Goal: Task Accomplishment & Management: Manage account settings

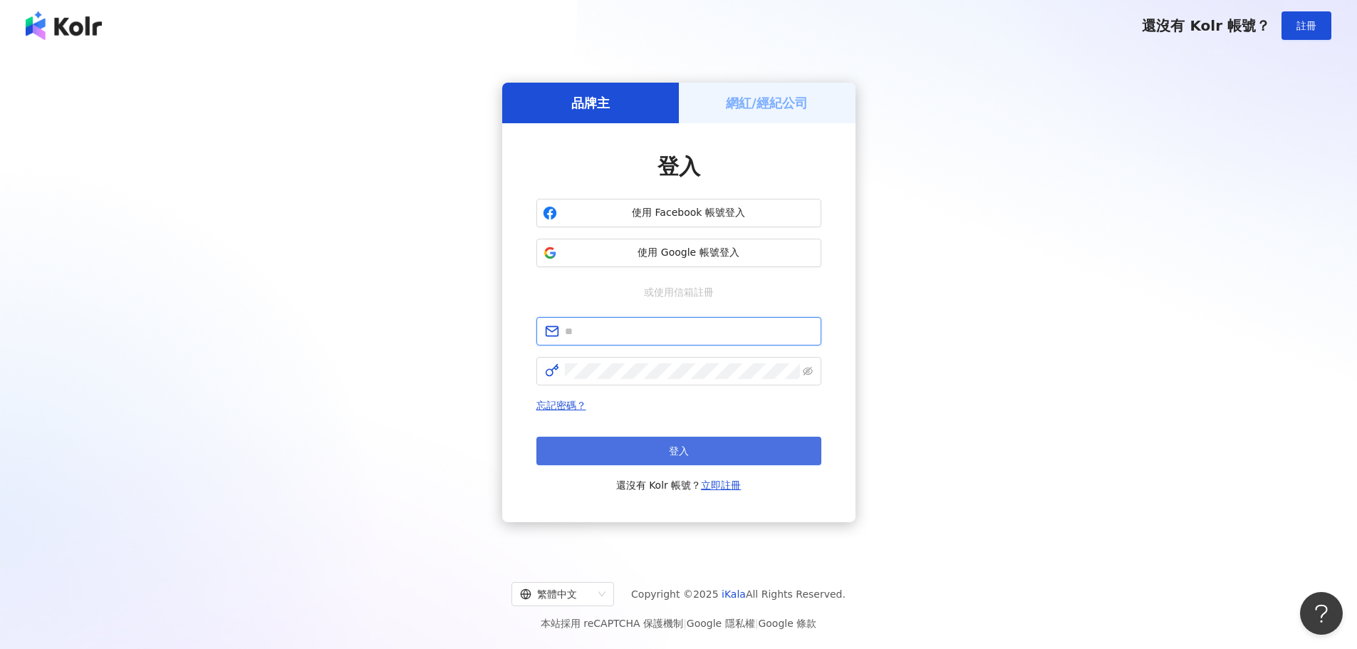
type input "**********"
drag, startPoint x: 673, startPoint y: 451, endPoint x: 682, endPoint y: 452, distance: 9.4
click at [673, 452] on span "登入" at bounding box center [679, 450] width 20 height 11
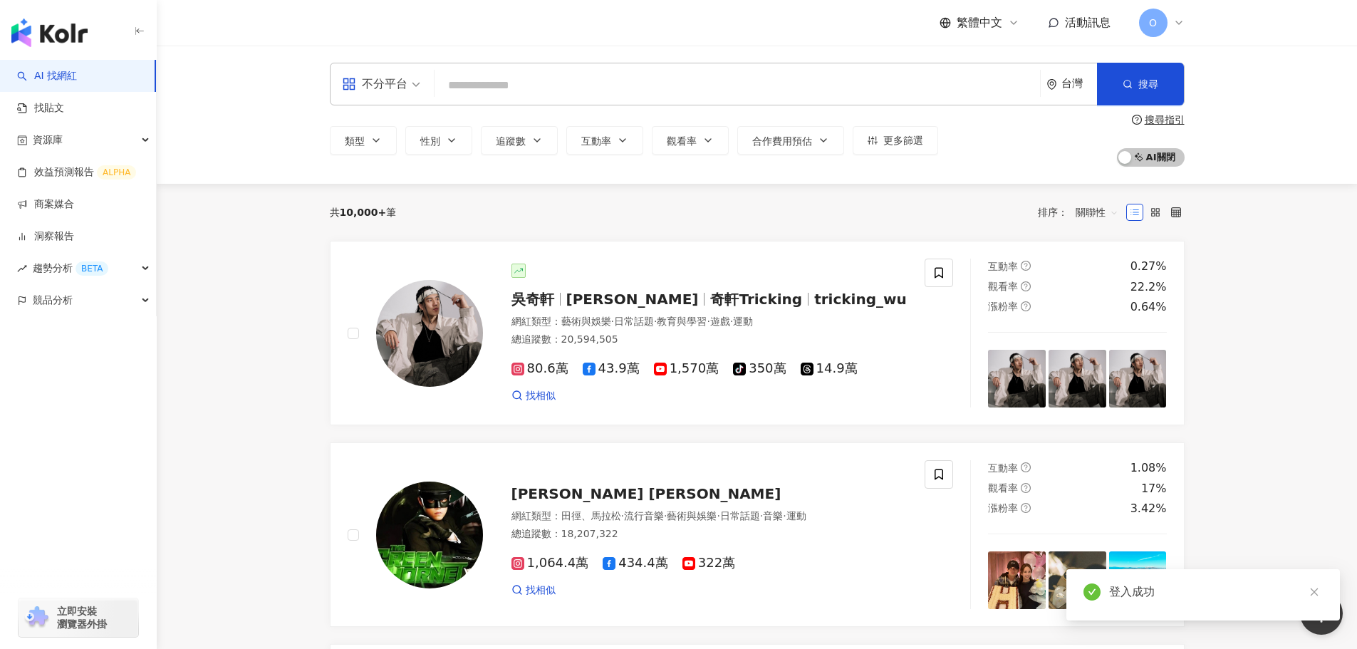
click at [1152, 19] on span "O" at bounding box center [1153, 23] width 8 height 16
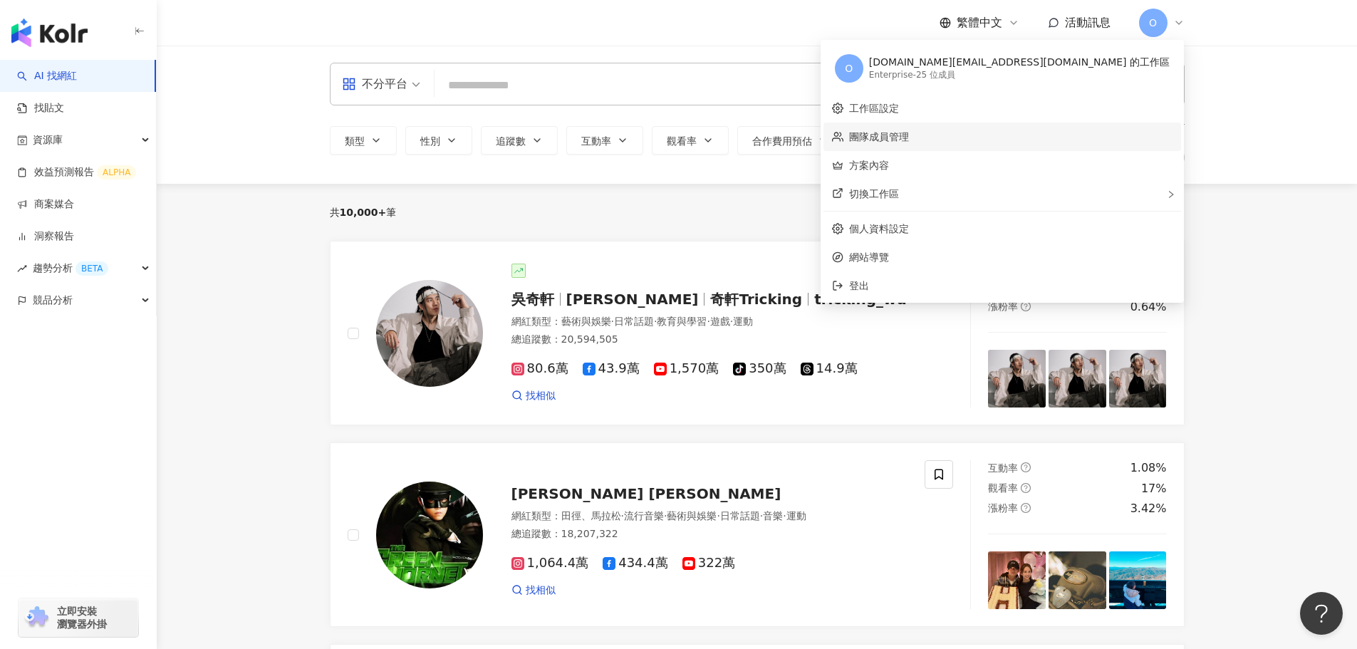
click at [909, 142] on link "團隊成員管理" at bounding box center [879, 136] width 60 height 11
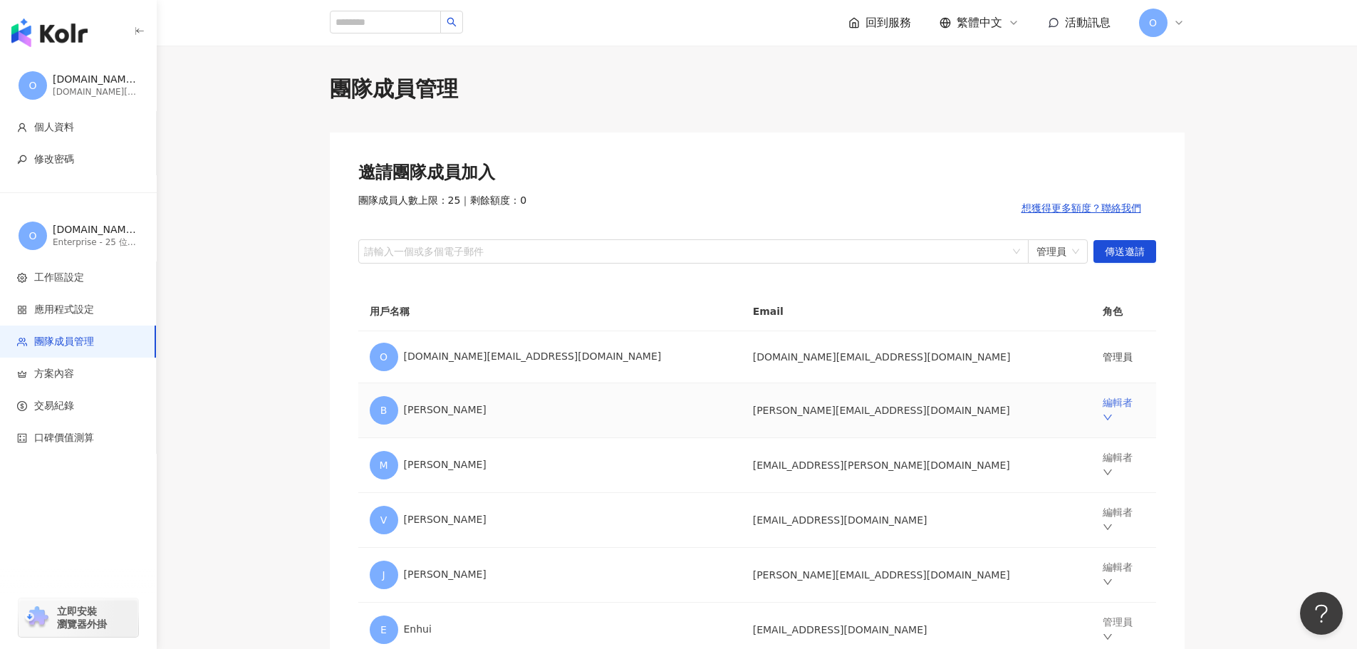
click at [1102, 410] on link "編輯者" at bounding box center [1117, 410] width 30 height 27
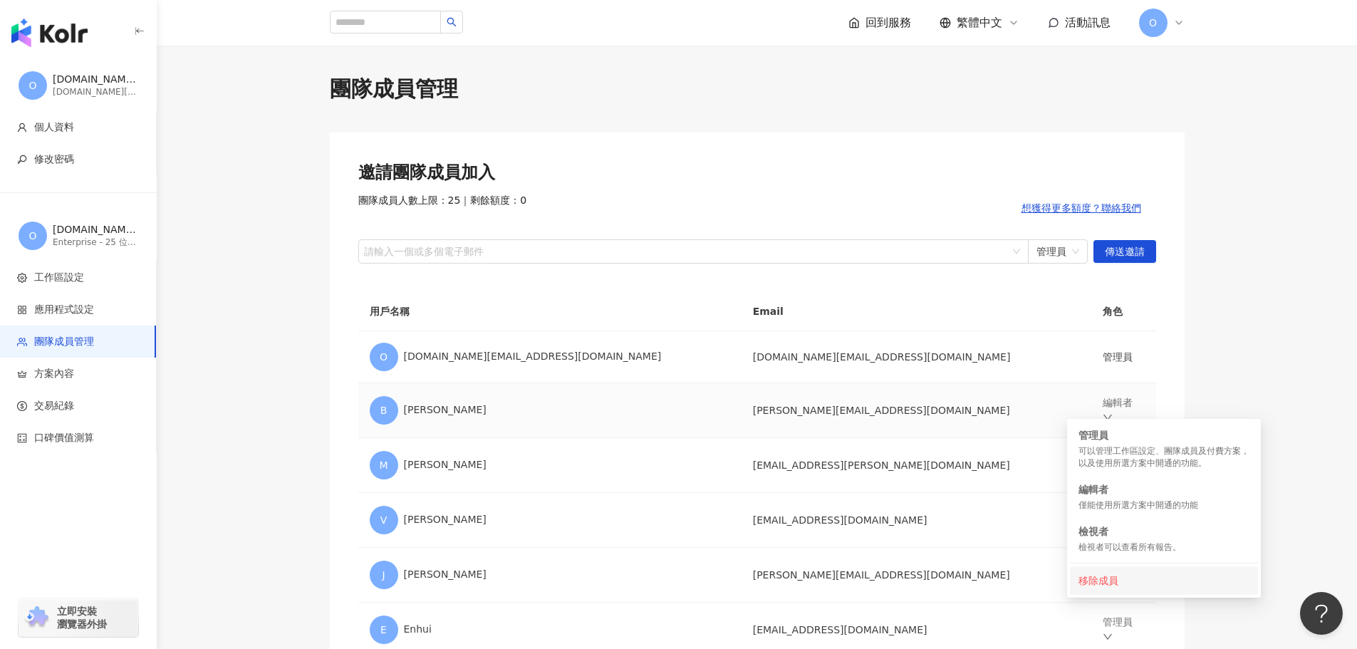
click at [1102, 574] on div "移除成員" at bounding box center [1163, 581] width 171 height 16
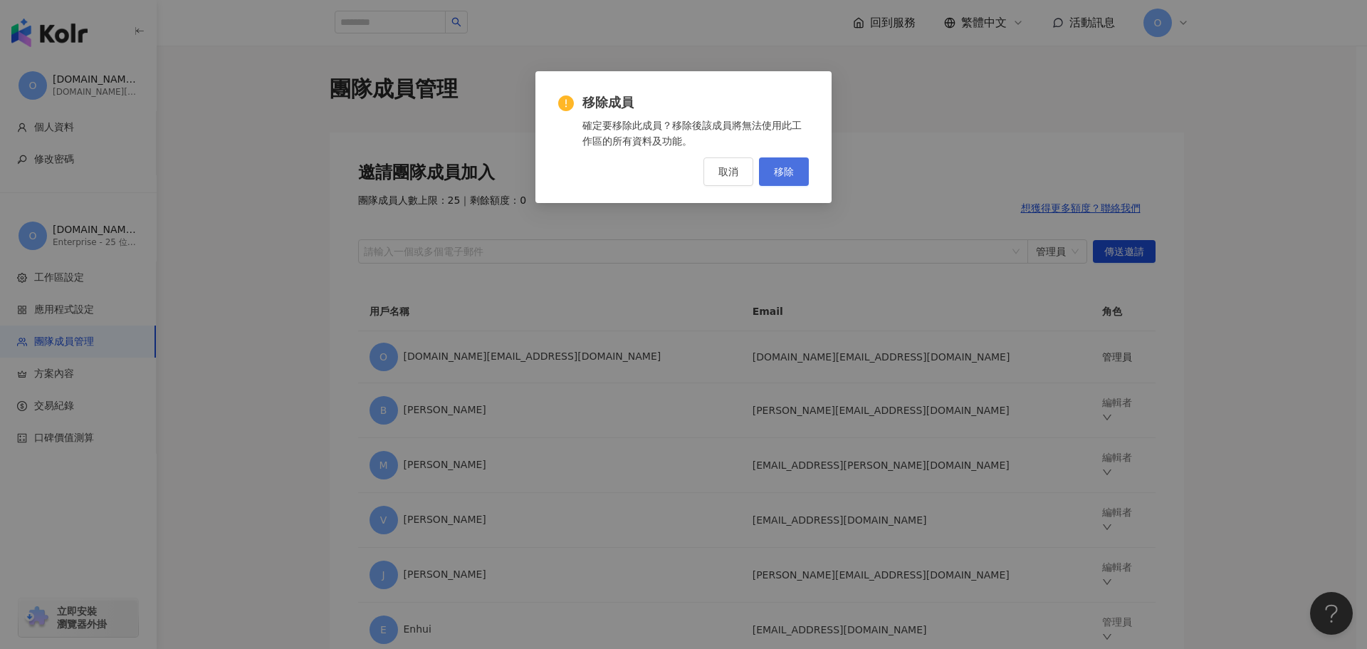
drag, startPoint x: 785, startPoint y: 170, endPoint x: 776, endPoint y: 181, distance: 13.7
click at [785, 171] on span "移除" at bounding box center [784, 171] width 20 height 11
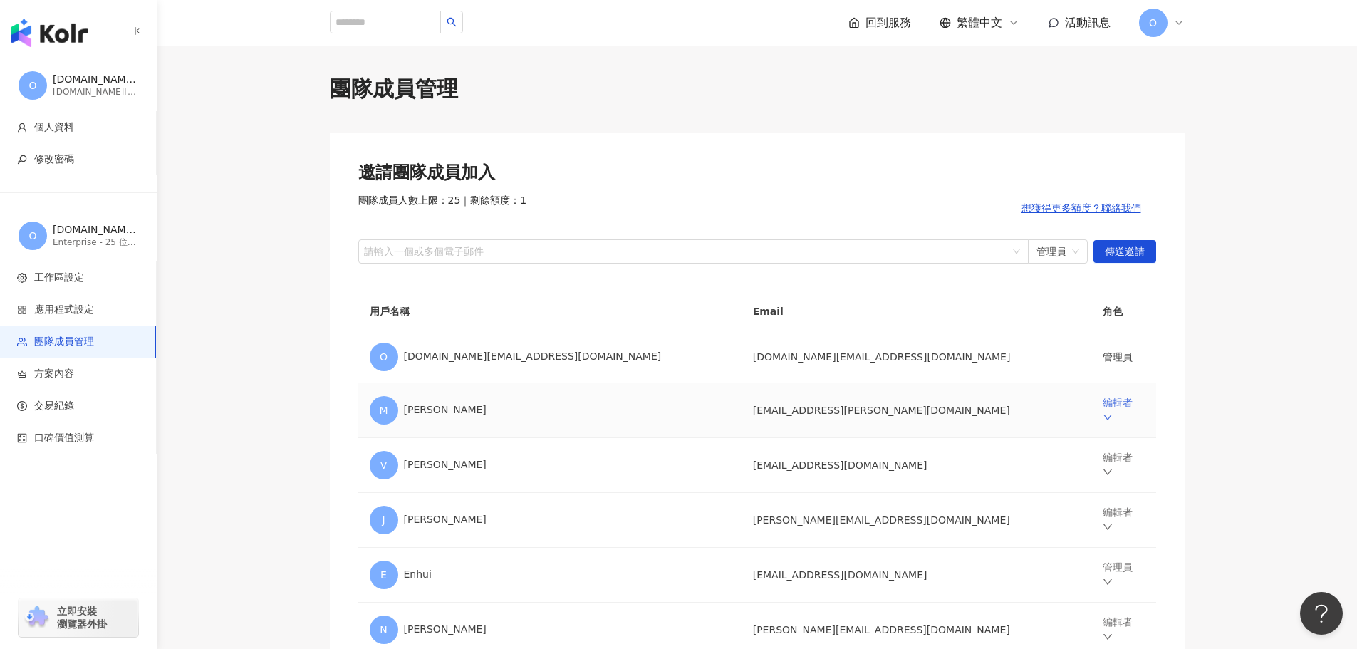
click at [1102, 407] on link "編輯者" at bounding box center [1117, 410] width 30 height 27
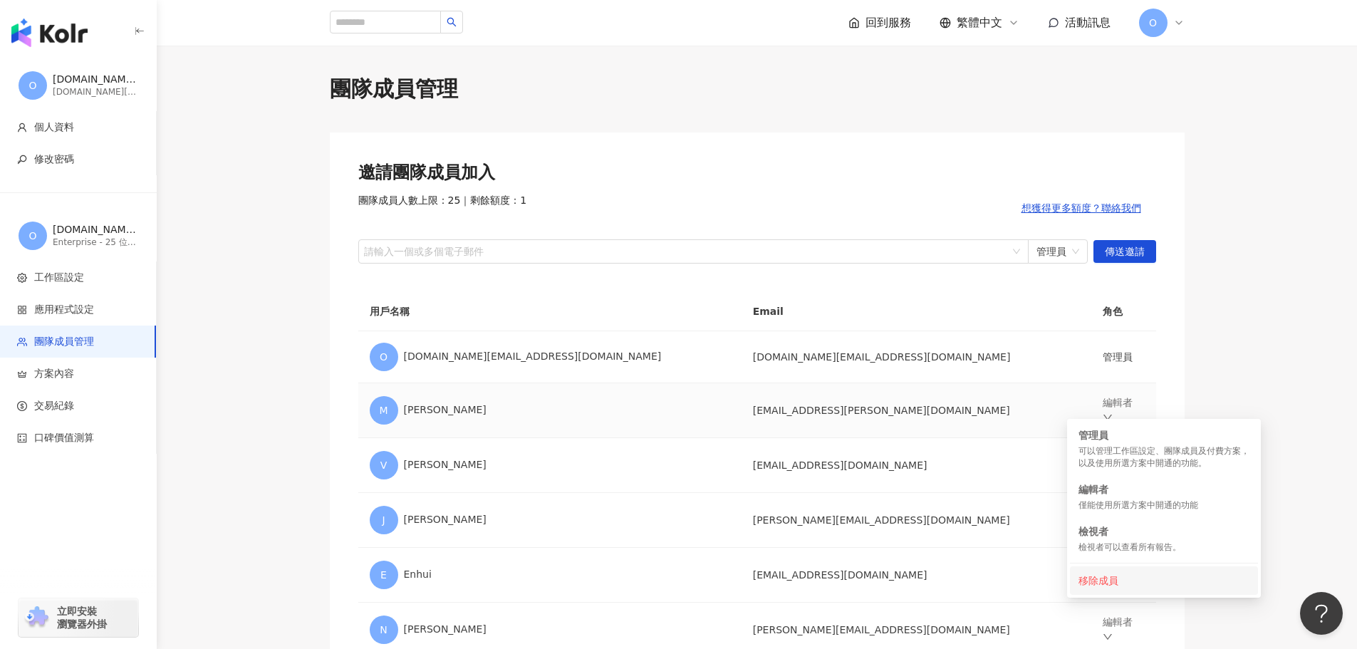
click at [1103, 580] on div "移除成員" at bounding box center [1163, 581] width 171 height 16
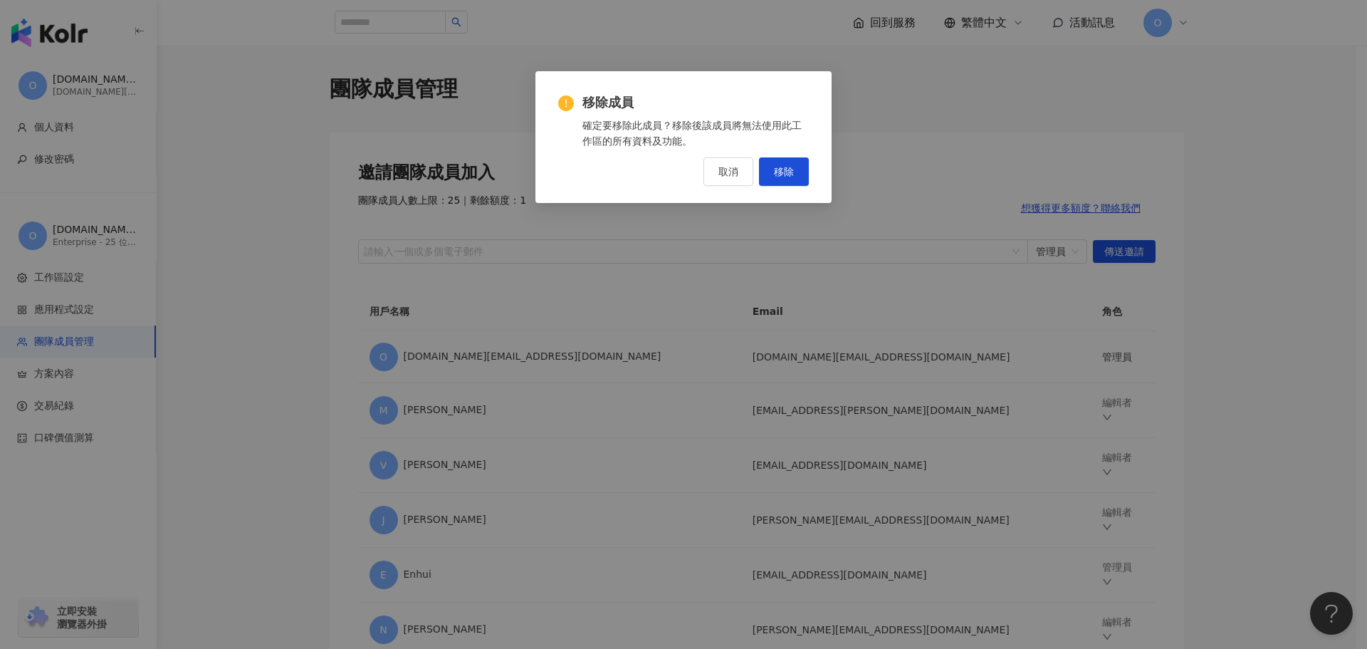
drag, startPoint x: 788, startPoint y: 171, endPoint x: 865, endPoint y: 336, distance: 182.3
click at [789, 172] on span "移除" at bounding box center [784, 171] width 20 height 11
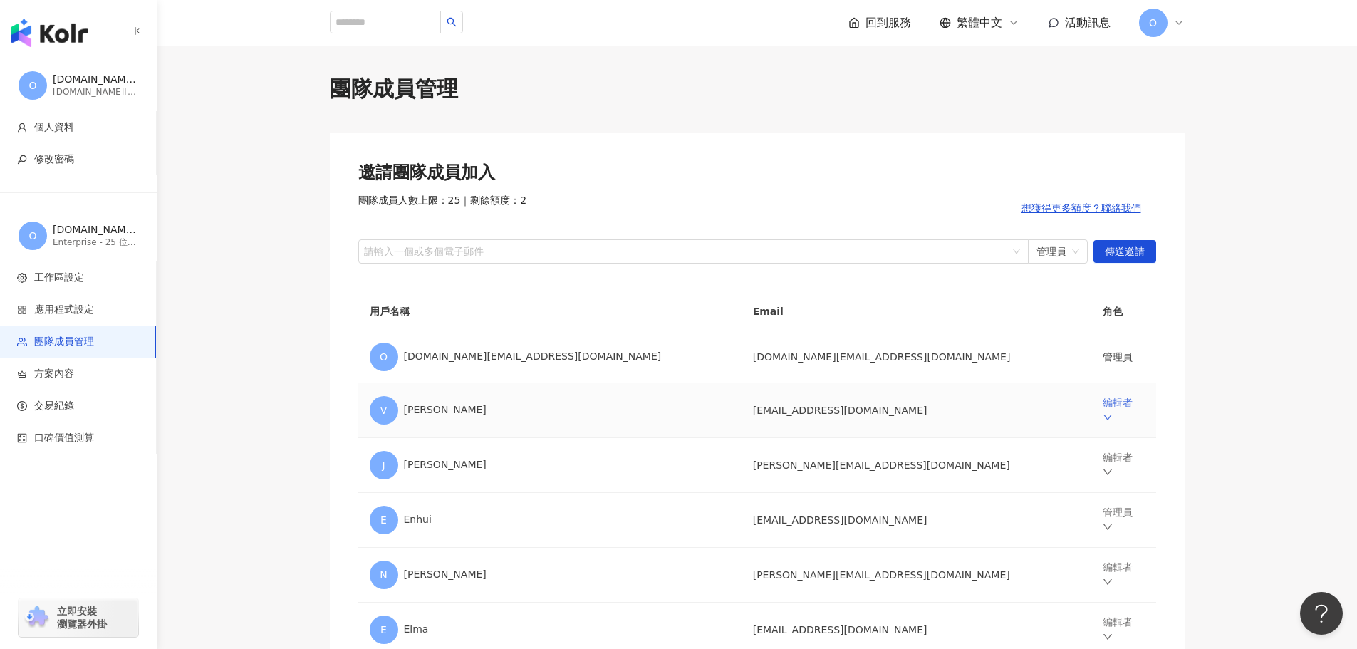
drag, startPoint x: 1088, startPoint y: 409, endPoint x: 1095, endPoint y: 410, distance: 7.3
click at [1102, 410] on link "編輯者" at bounding box center [1117, 410] width 30 height 27
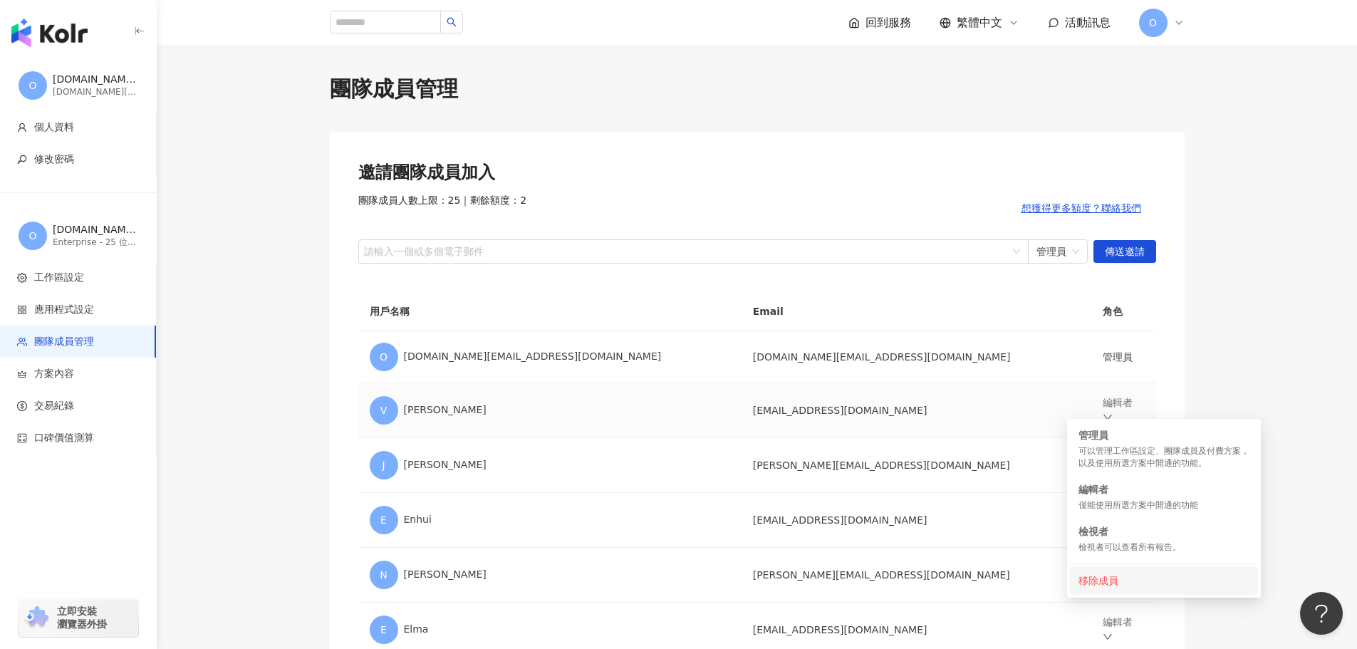
click at [1100, 583] on div "移除成員" at bounding box center [1163, 581] width 171 height 16
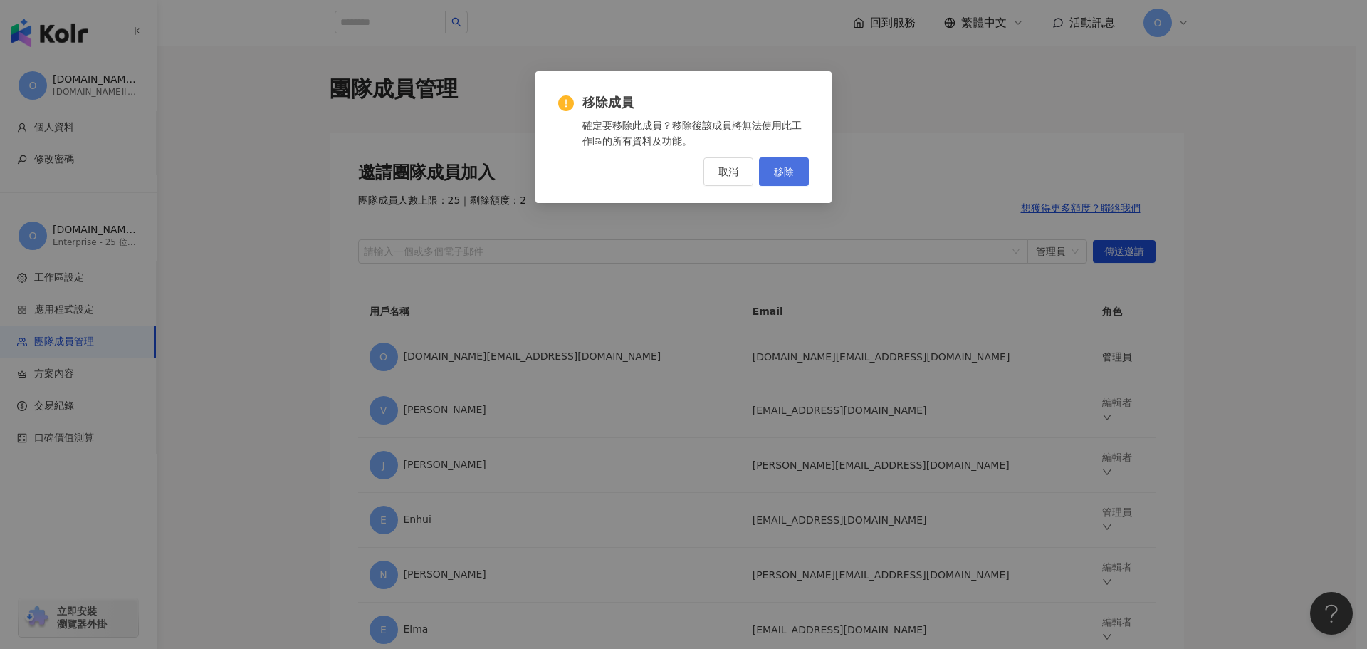
click at [781, 166] on span "移除" at bounding box center [784, 171] width 20 height 11
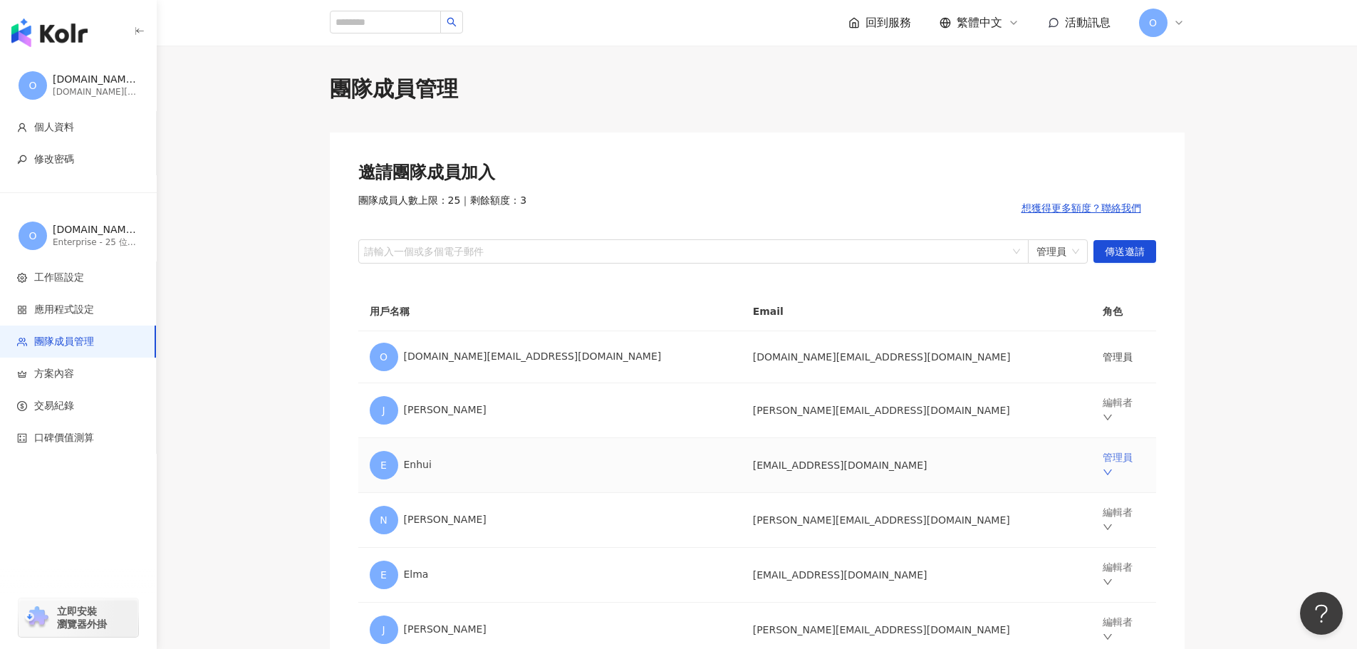
click at [1102, 463] on link "管理員" at bounding box center [1117, 465] width 30 height 27
click at [1097, 437] on div "移除成員" at bounding box center [1163, 434] width 171 height 16
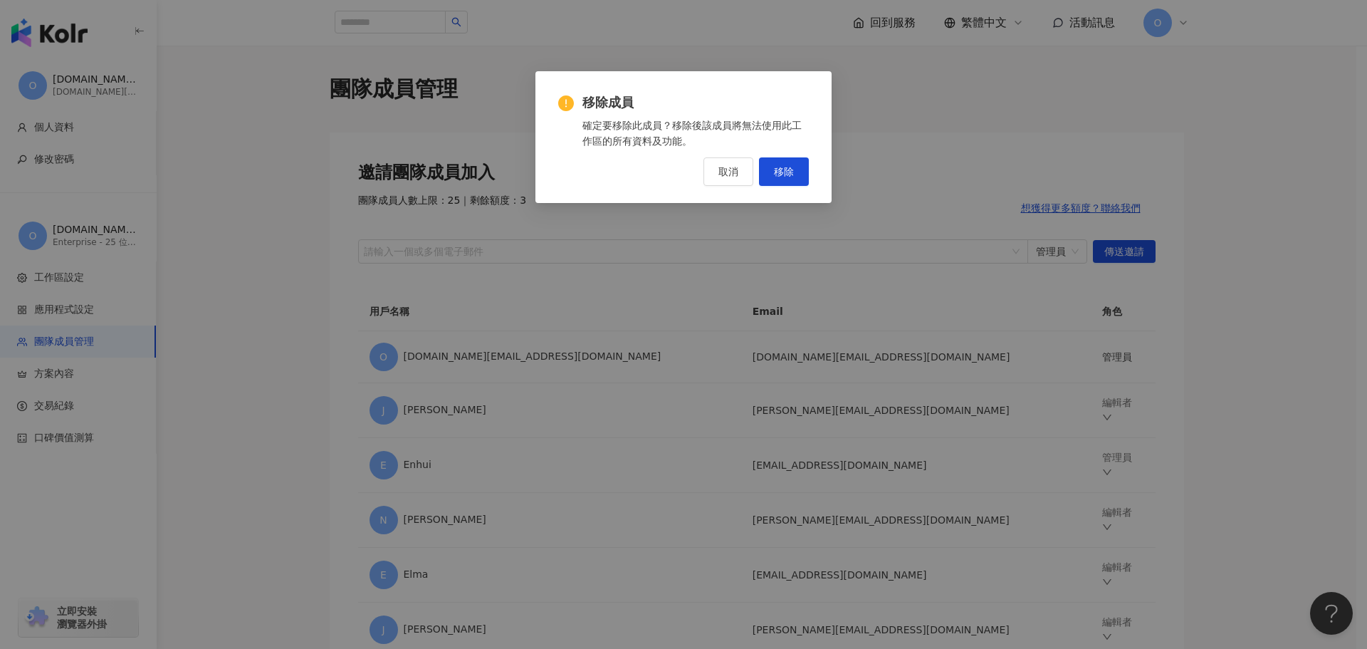
drag, startPoint x: 791, startPoint y: 168, endPoint x: 986, endPoint y: 371, distance: 281.1
click at [795, 173] on button "移除" at bounding box center [784, 171] width 50 height 28
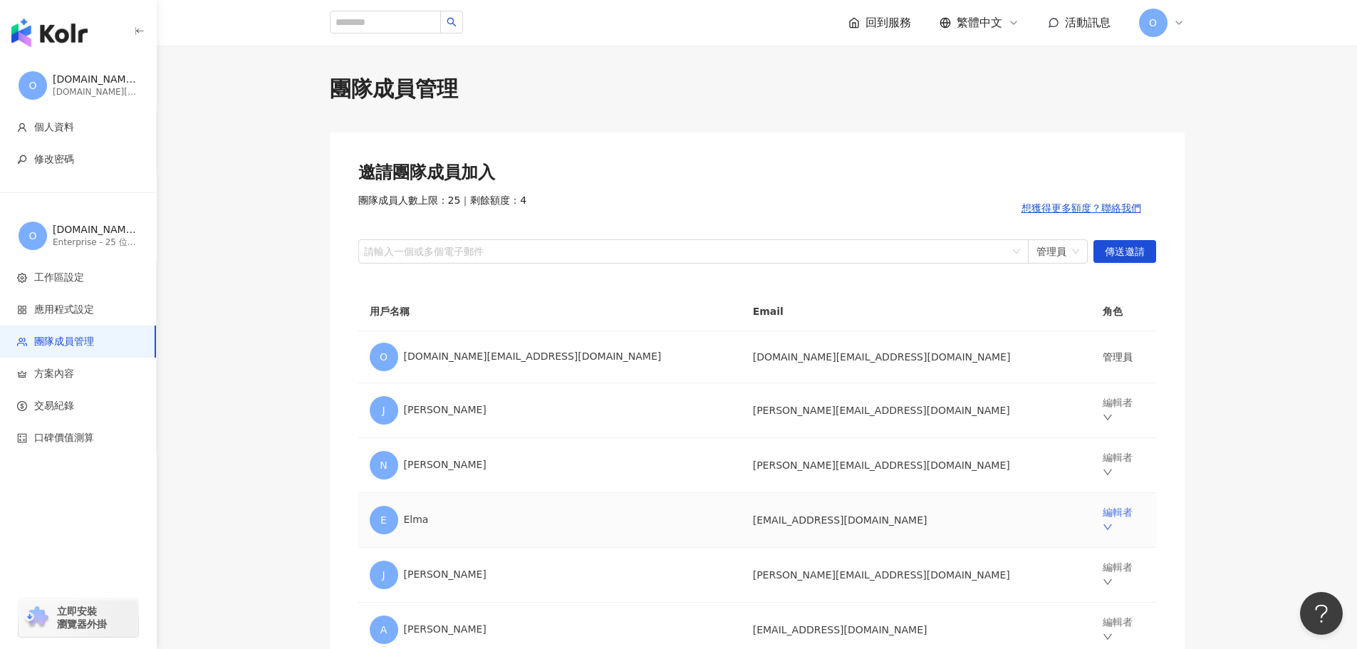
click at [1102, 510] on link "編輯者" at bounding box center [1117, 519] width 30 height 27
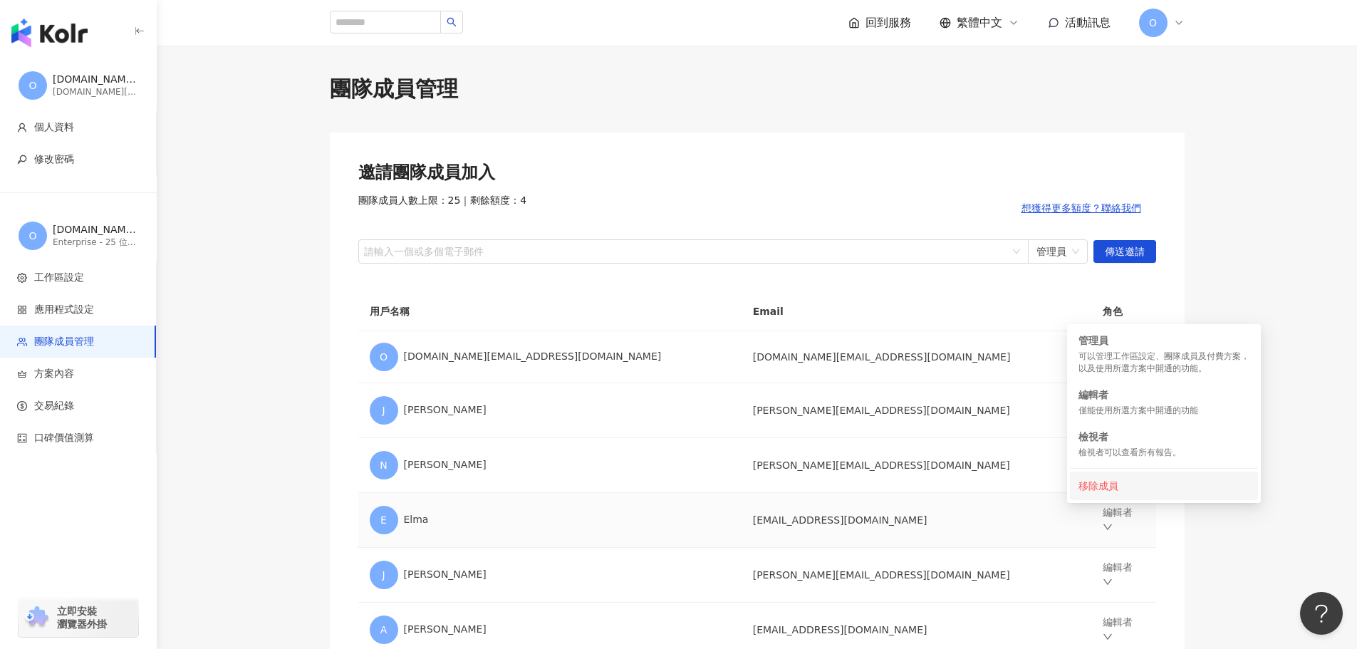
click at [1114, 492] on div "移除成員" at bounding box center [1163, 486] width 171 height 16
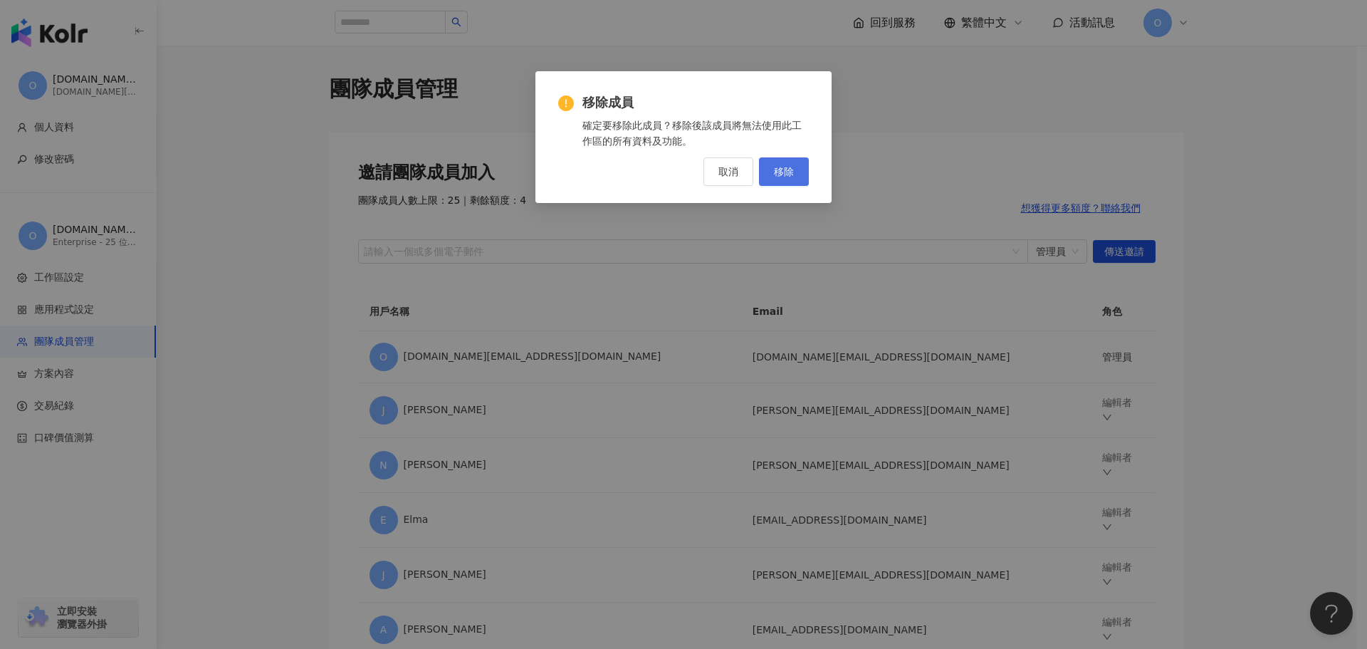
click at [796, 170] on button "移除" at bounding box center [784, 171] width 50 height 28
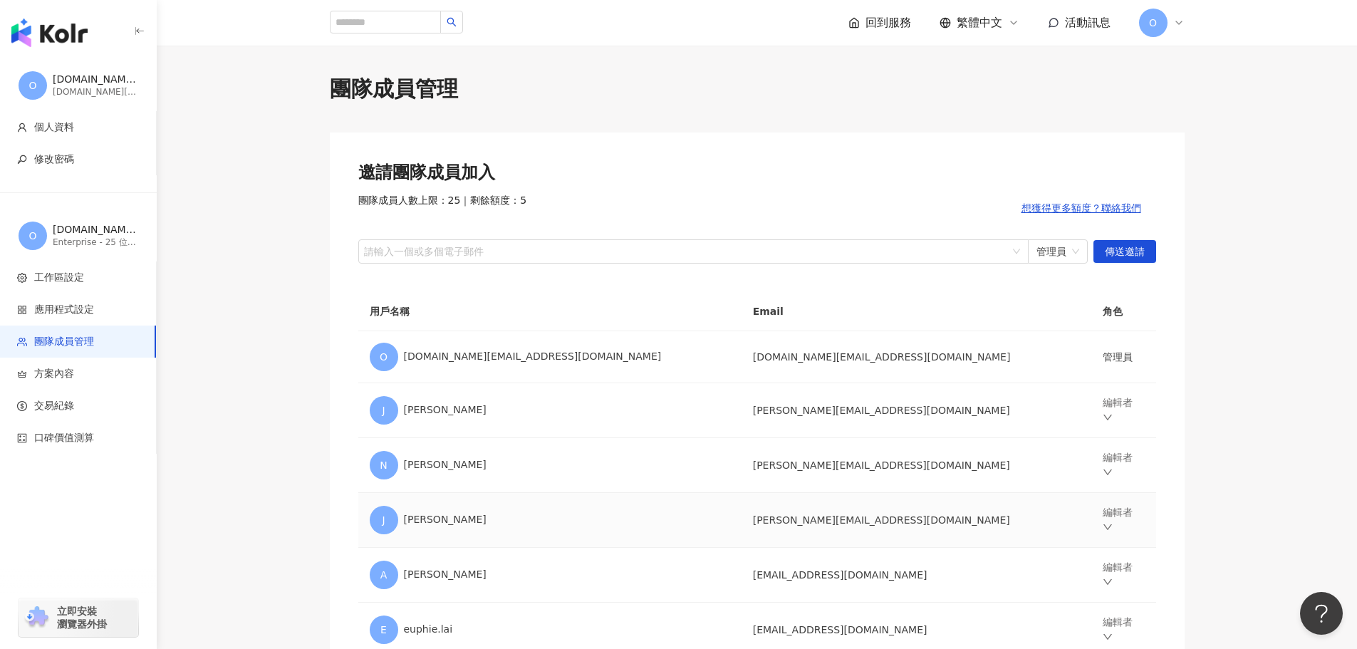
click at [1091, 505] on td "編輯者" at bounding box center [1123, 520] width 64 height 55
click at [1102, 513] on link "編輯者" at bounding box center [1117, 519] width 30 height 27
click at [1110, 492] on div "移除成員" at bounding box center [1163, 486] width 171 height 16
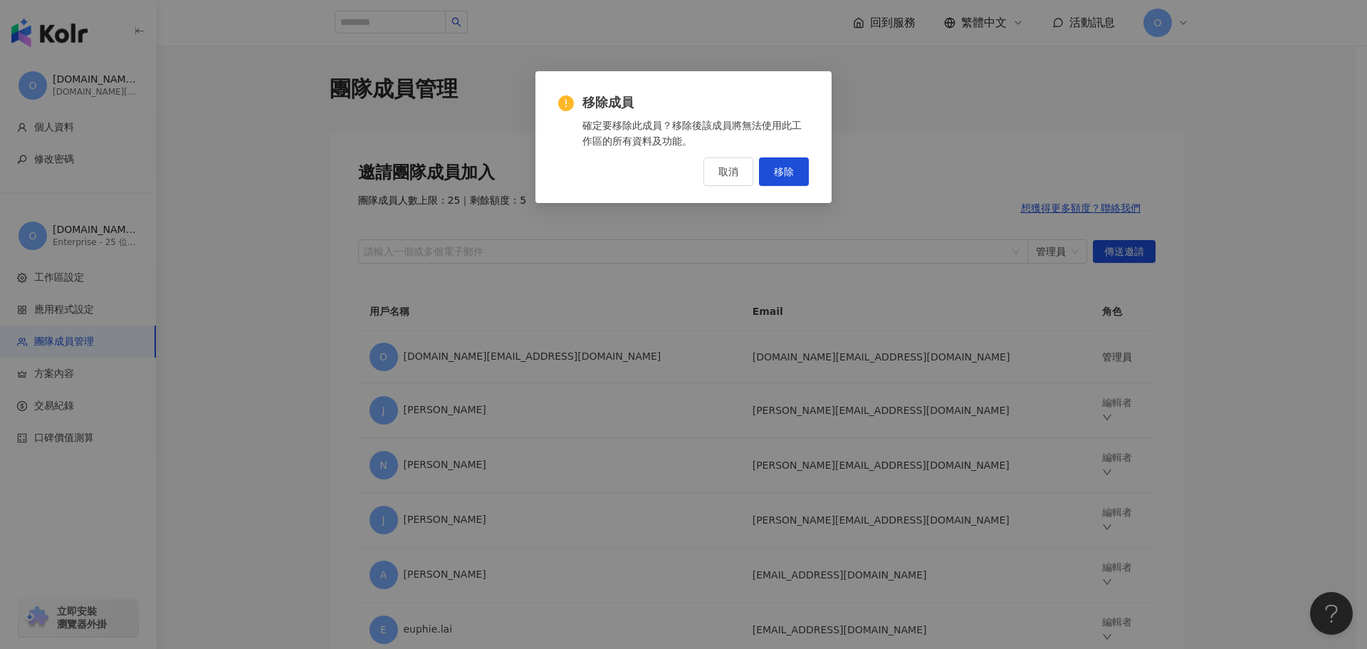
drag, startPoint x: 783, startPoint y: 173, endPoint x: 922, endPoint y: 283, distance: 177.4
click at [790, 178] on button "移除" at bounding box center [784, 171] width 50 height 28
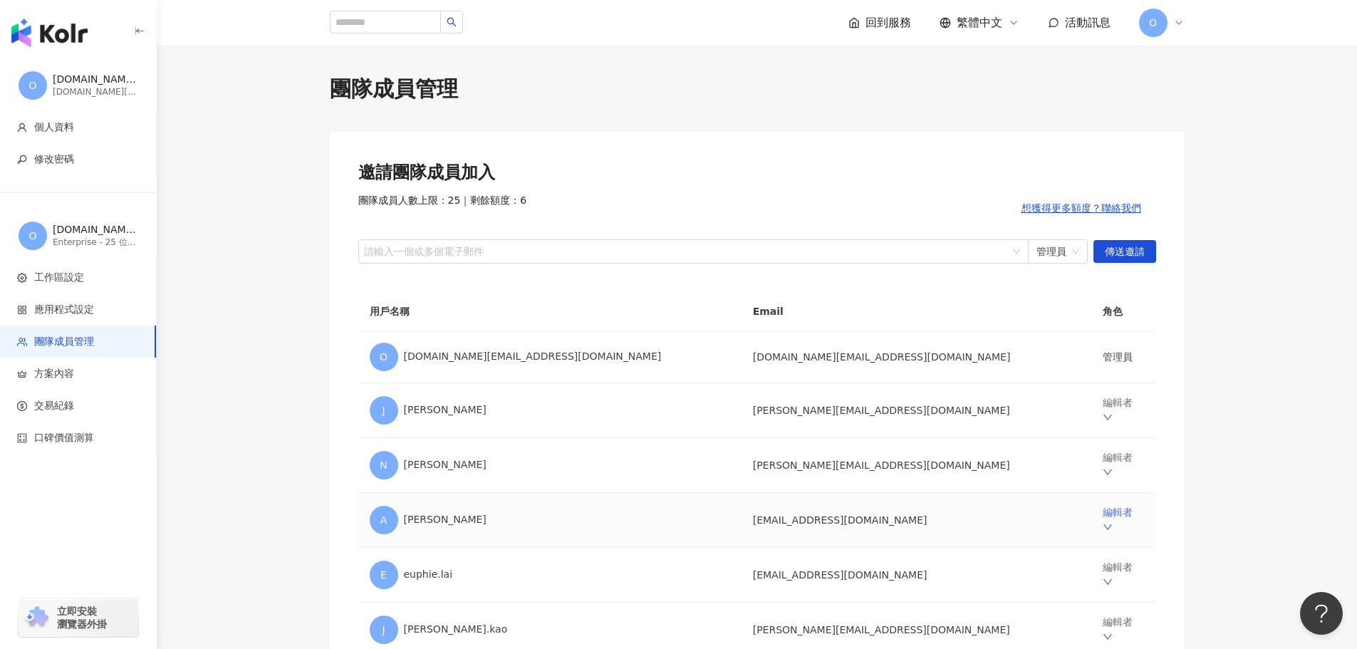
click at [1102, 508] on link "編輯者" at bounding box center [1117, 519] width 30 height 27
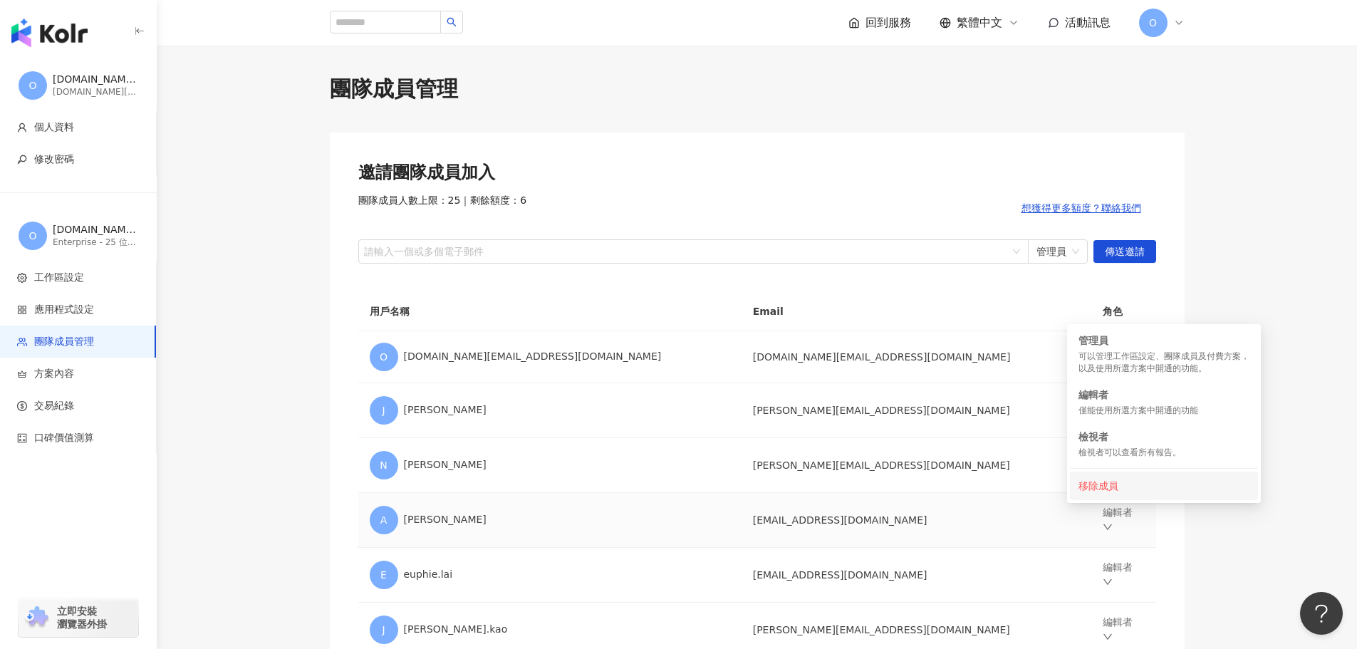
click at [1098, 491] on div "移除成員" at bounding box center [1163, 486] width 171 height 16
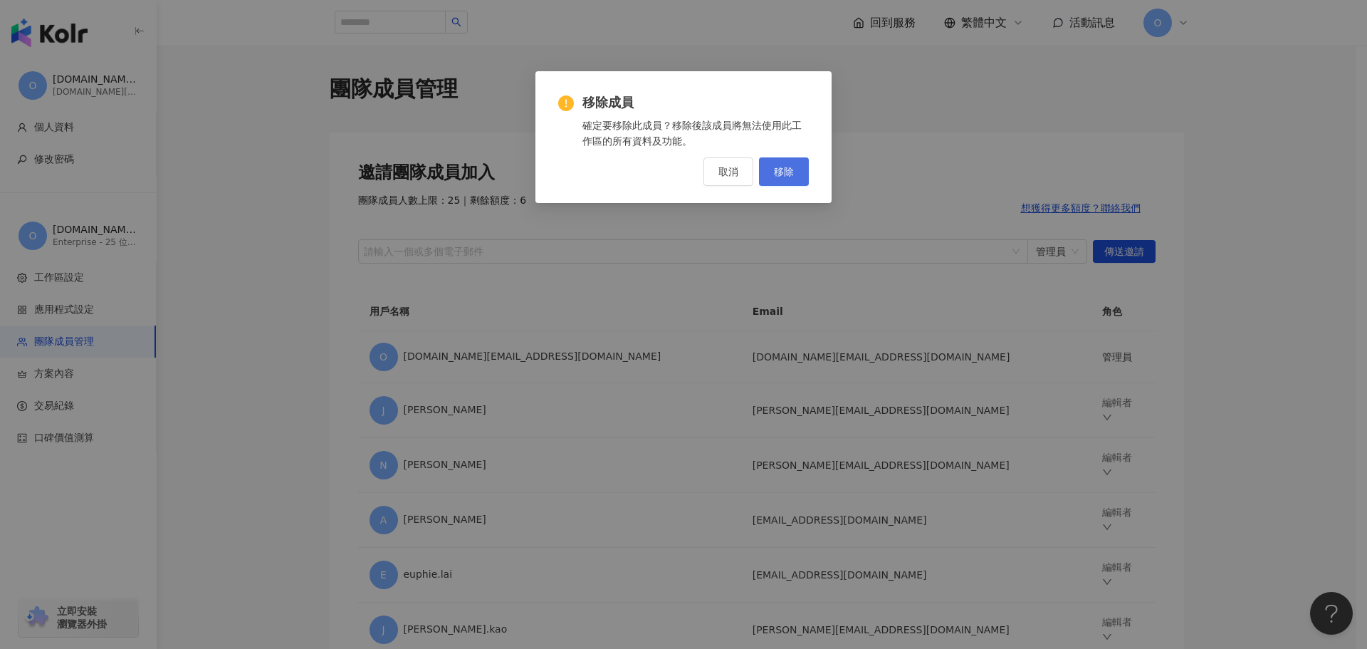
drag, startPoint x: 791, startPoint y: 177, endPoint x: 843, endPoint y: 365, distance: 194.9
click at [791, 178] on button "移除" at bounding box center [784, 171] width 50 height 28
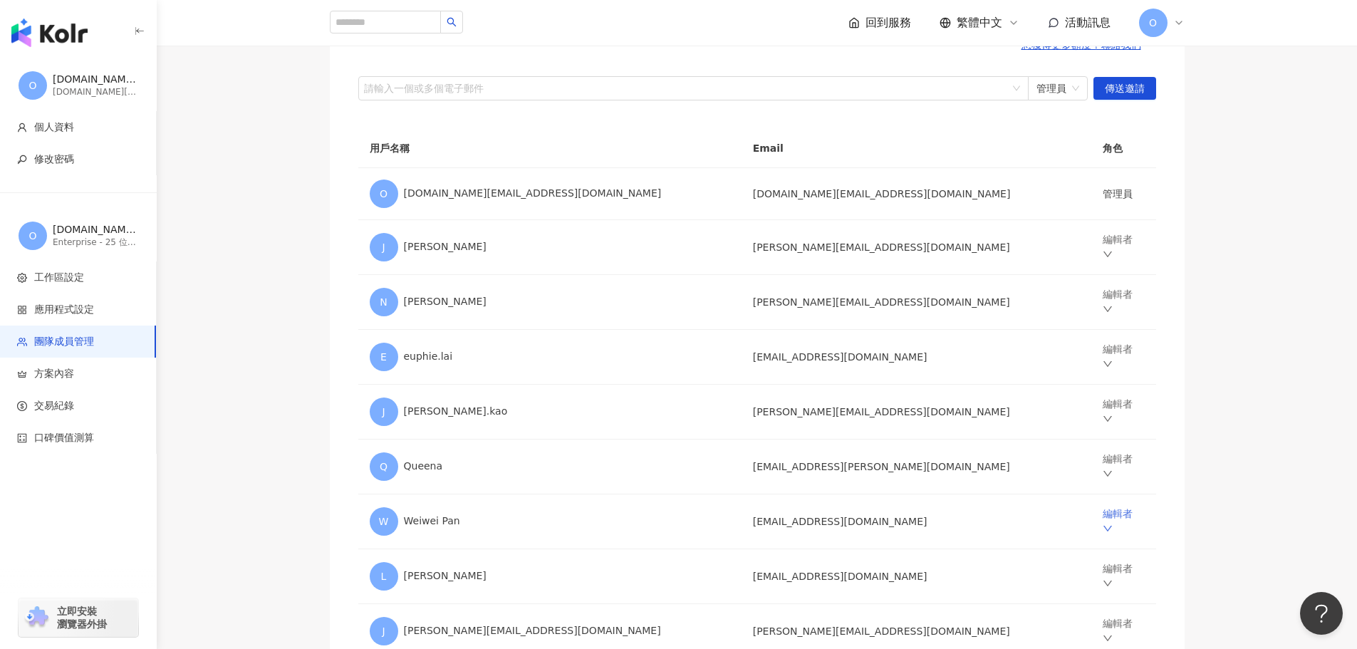
scroll to position [171, 0]
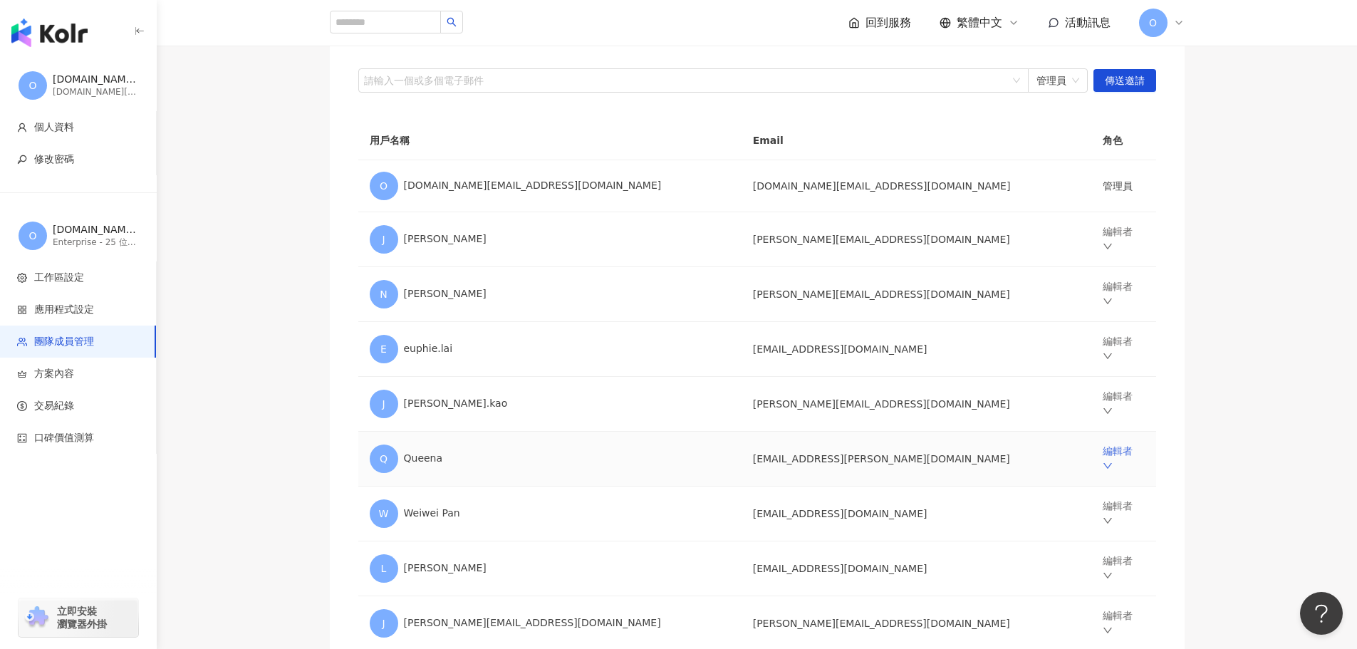
click at [1102, 445] on link "編輯者" at bounding box center [1117, 458] width 30 height 27
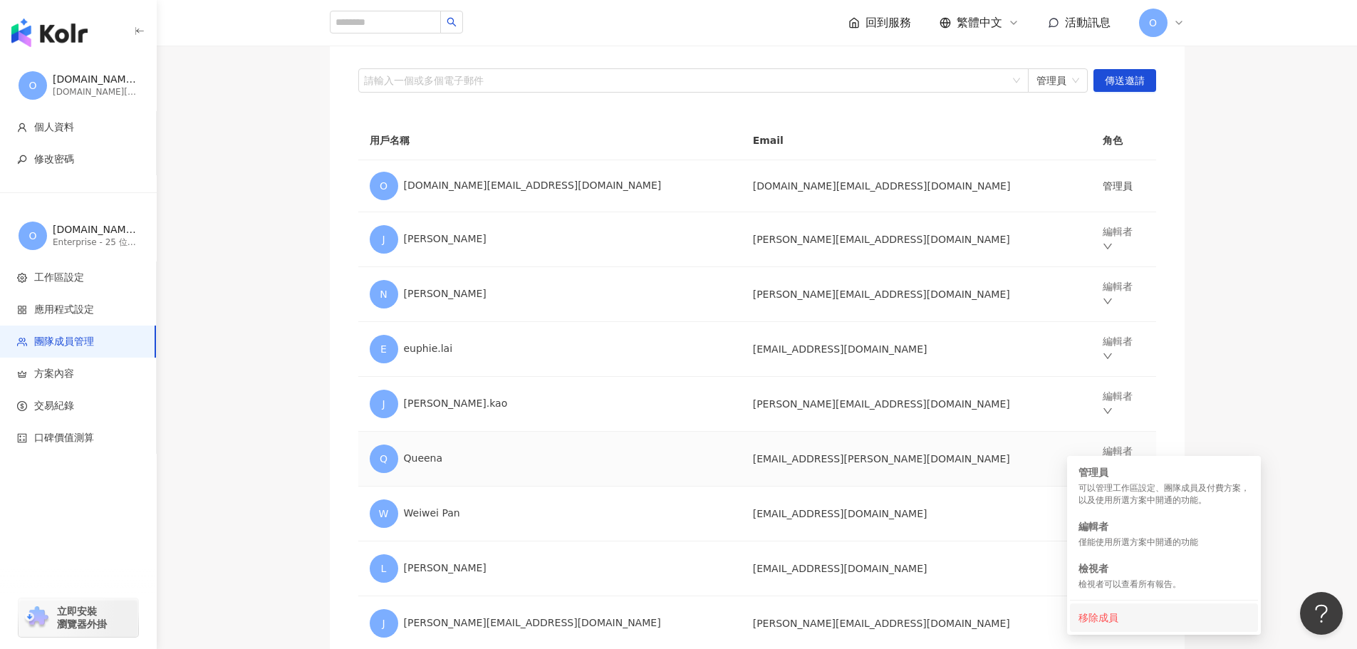
click at [1104, 615] on div "移除成員" at bounding box center [1163, 618] width 171 height 16
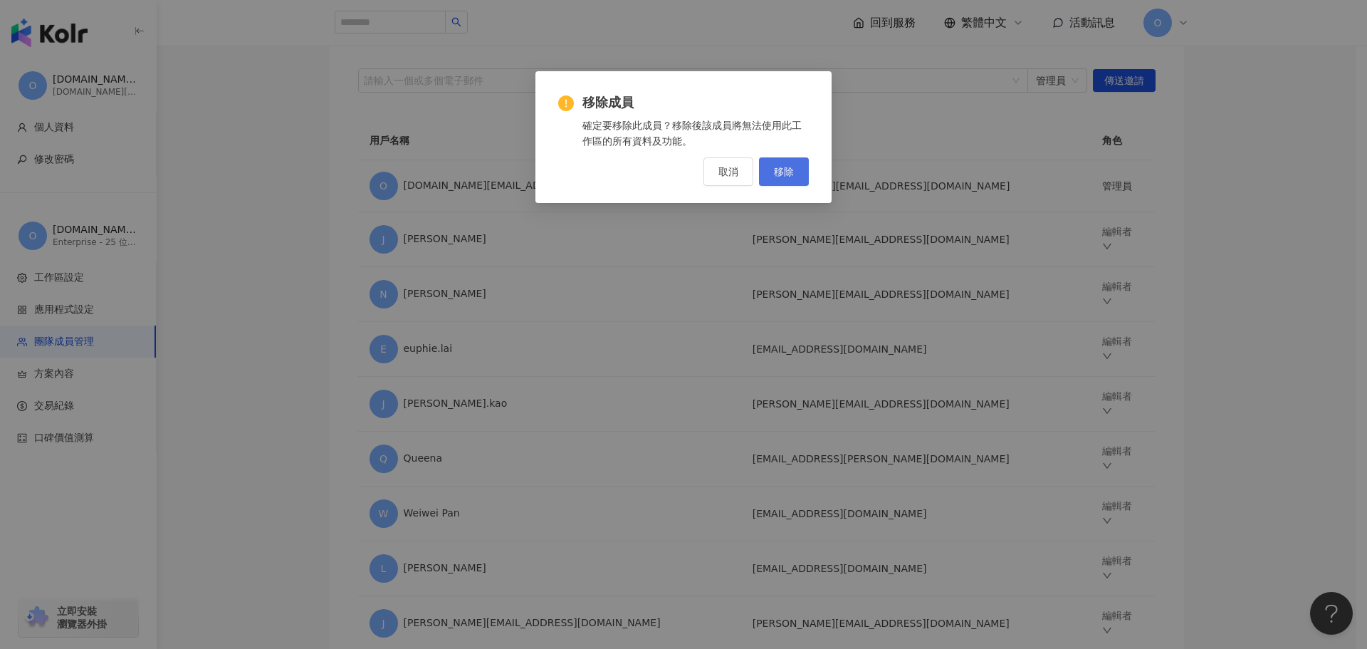
click at [789, 170] on span "移除" at bounding box center [784, 171] width 20 height 11
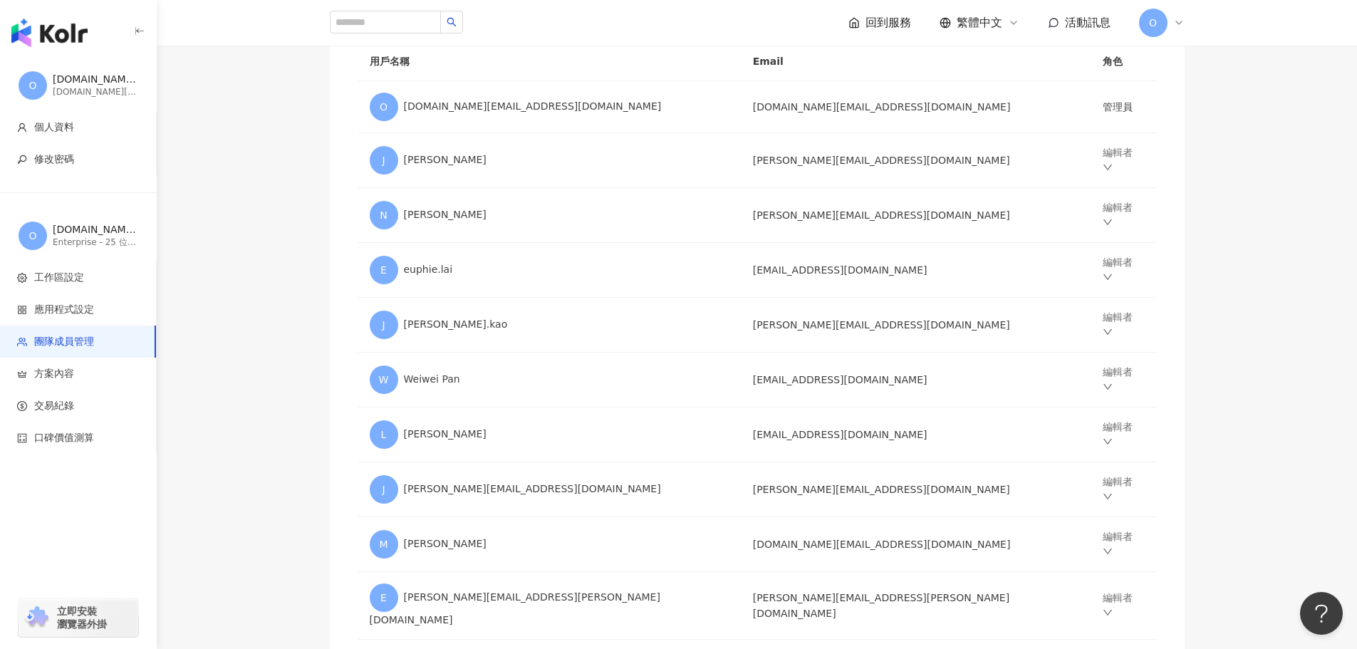
scroll to position [246, 0]
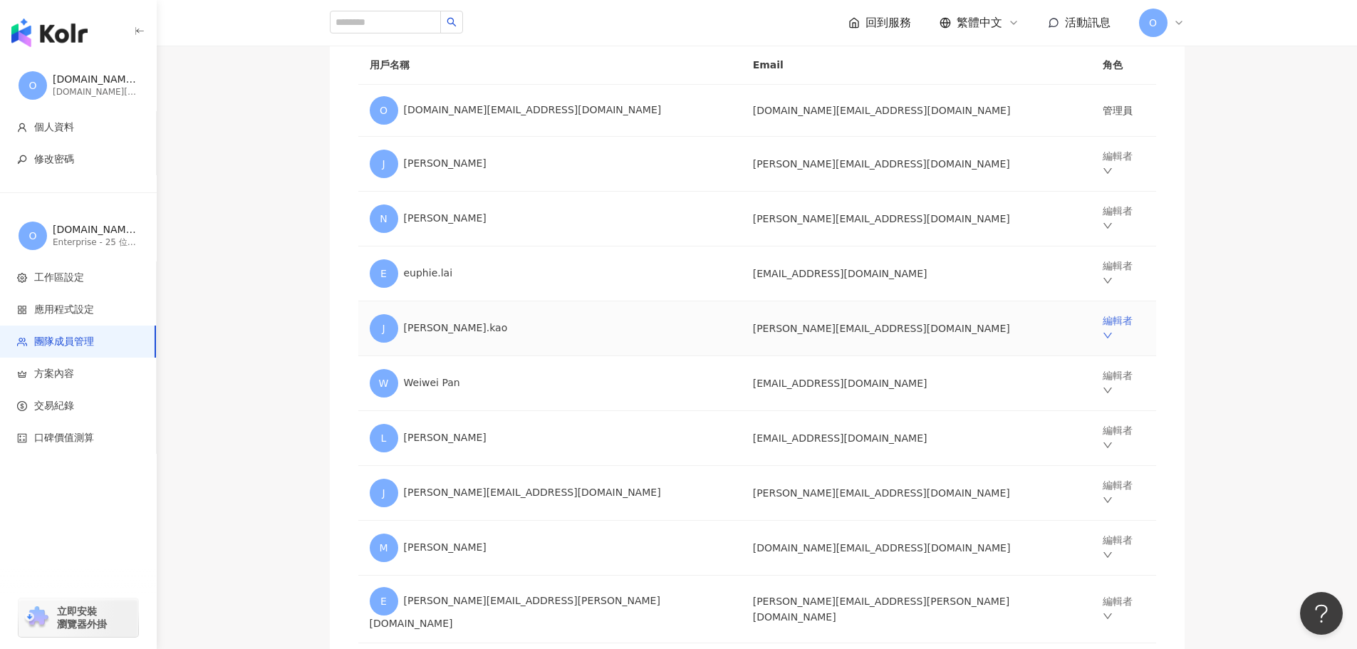
click at [1102, 316] on link "編輯者" at bounding box center [1117, 328] width 30 height 27
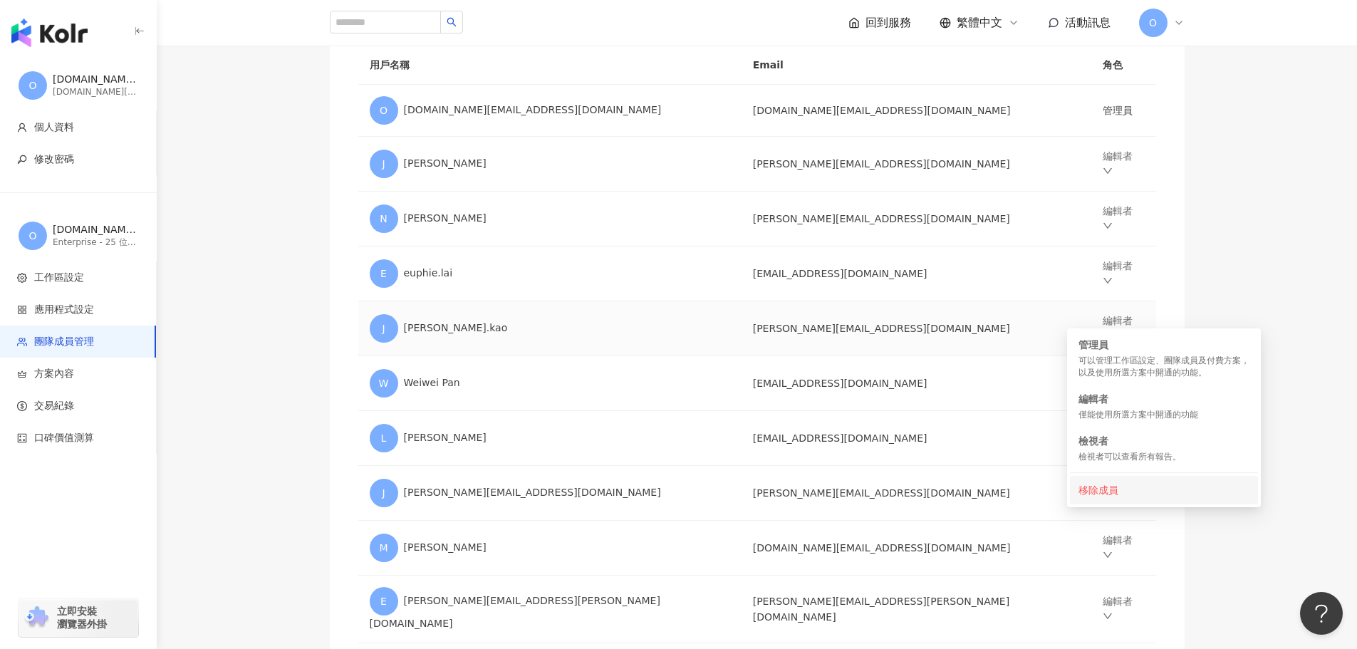
click at [1123, 491] on div "移除成員" at bounding box center [1163, 490] width 171 height 16
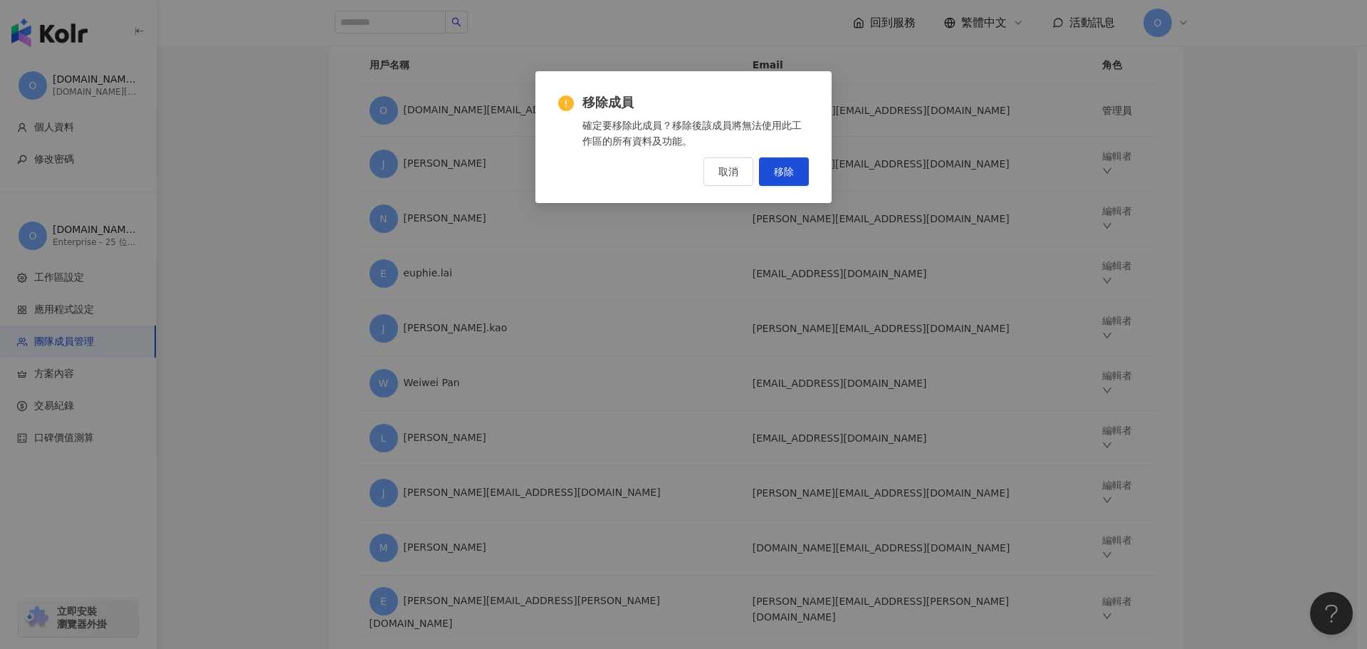
drag, startPoint x: 786, startPoint y: 174, endPoint x: 582, endPoint y: 394, distance: 300.4
click at [786, 177] on span "移除" at bounding box center [784, 171] width 20 height 11
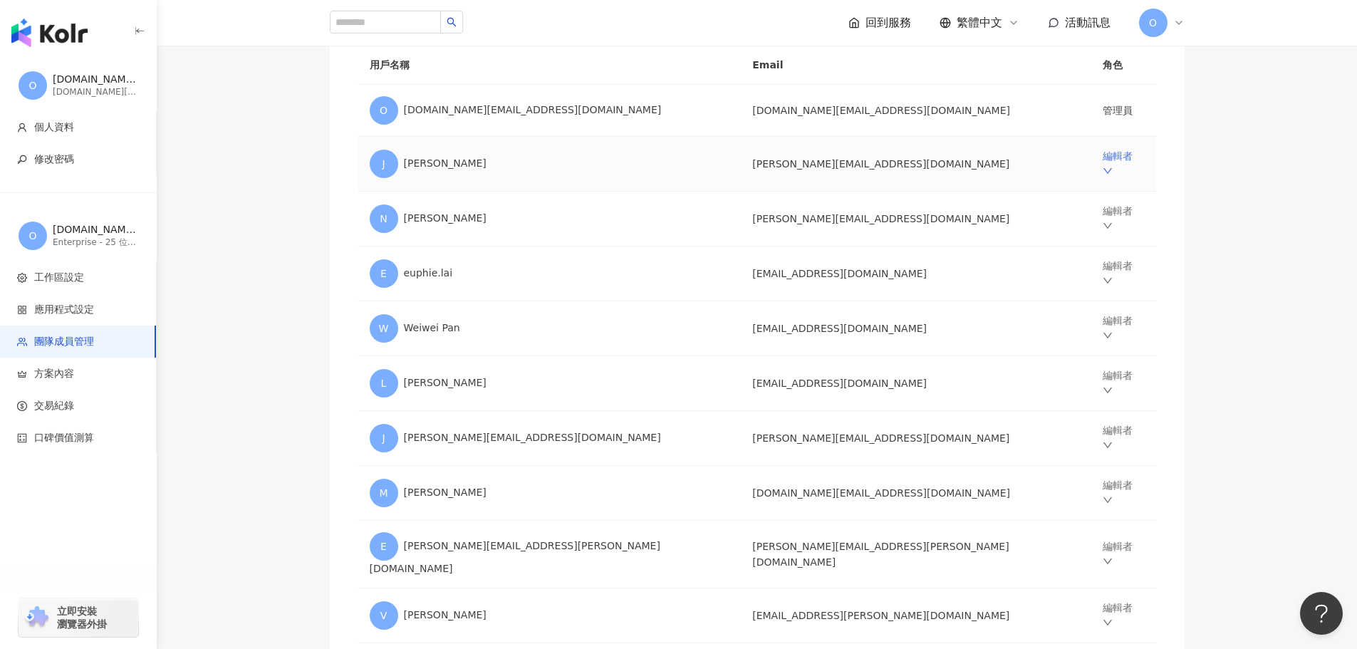
click at [1102, 160] on link "編輯者" at bounding box center [1117, 163] width 30 height 27
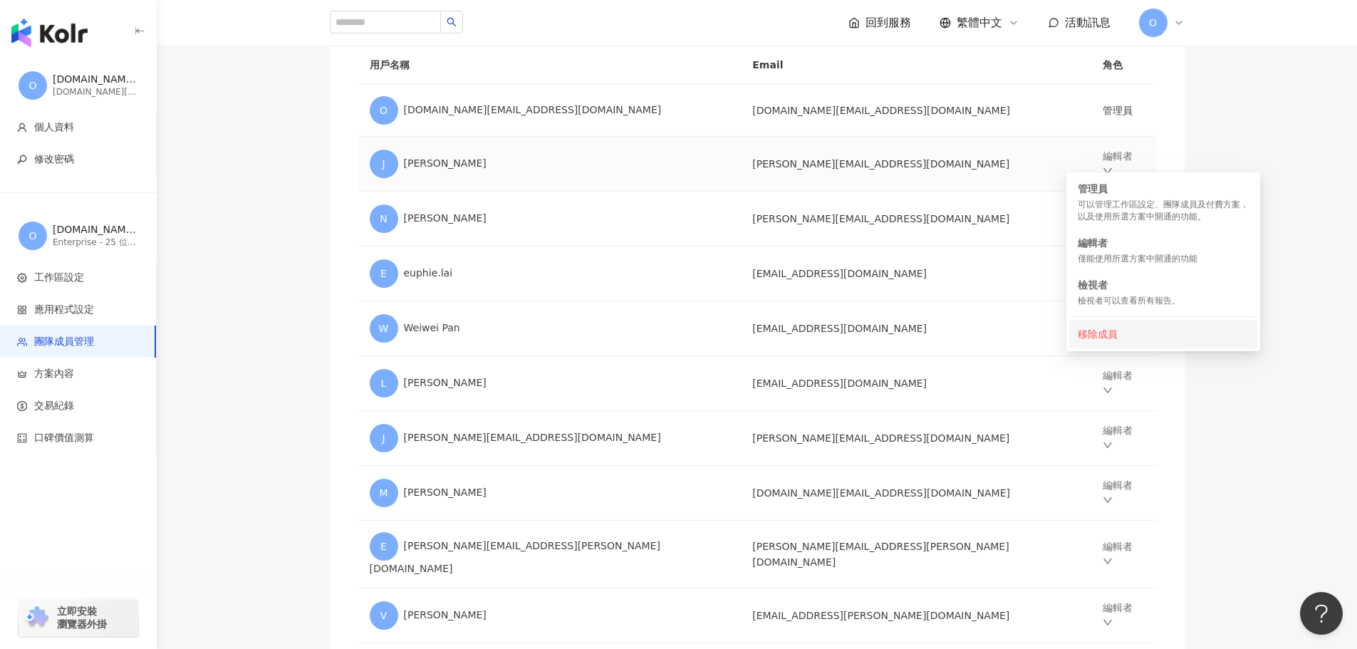
click at [1105, 334] on div "移除成員" at bounding box center [1163, 334] width 171 height 16
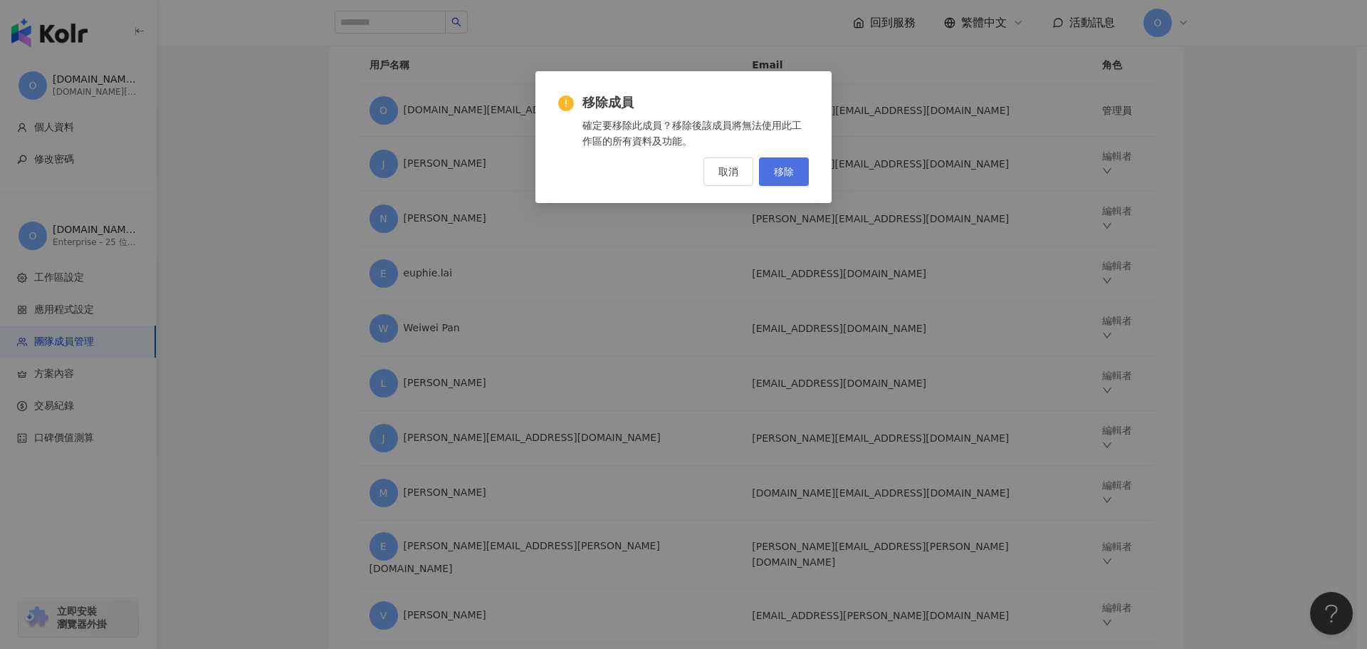
click at [789, 164] on button "移除" at bounding box center [784, 171] width 50 height 28
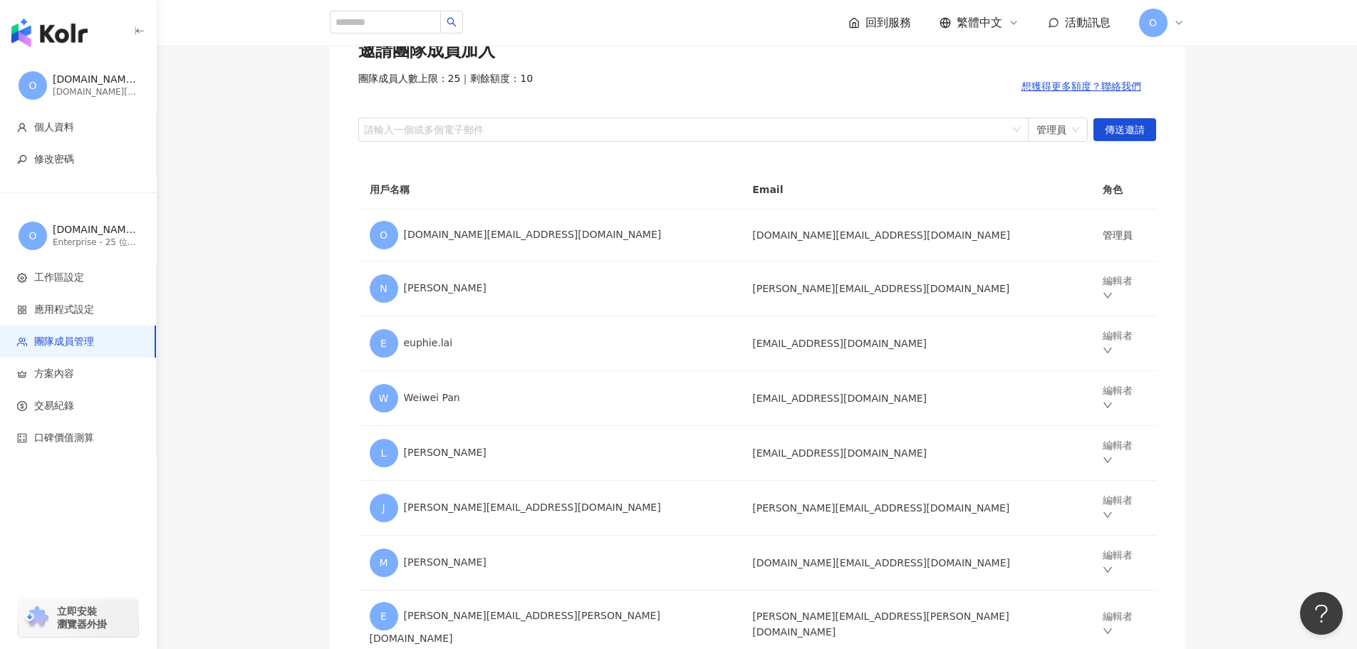
scroll to position [3, 0]
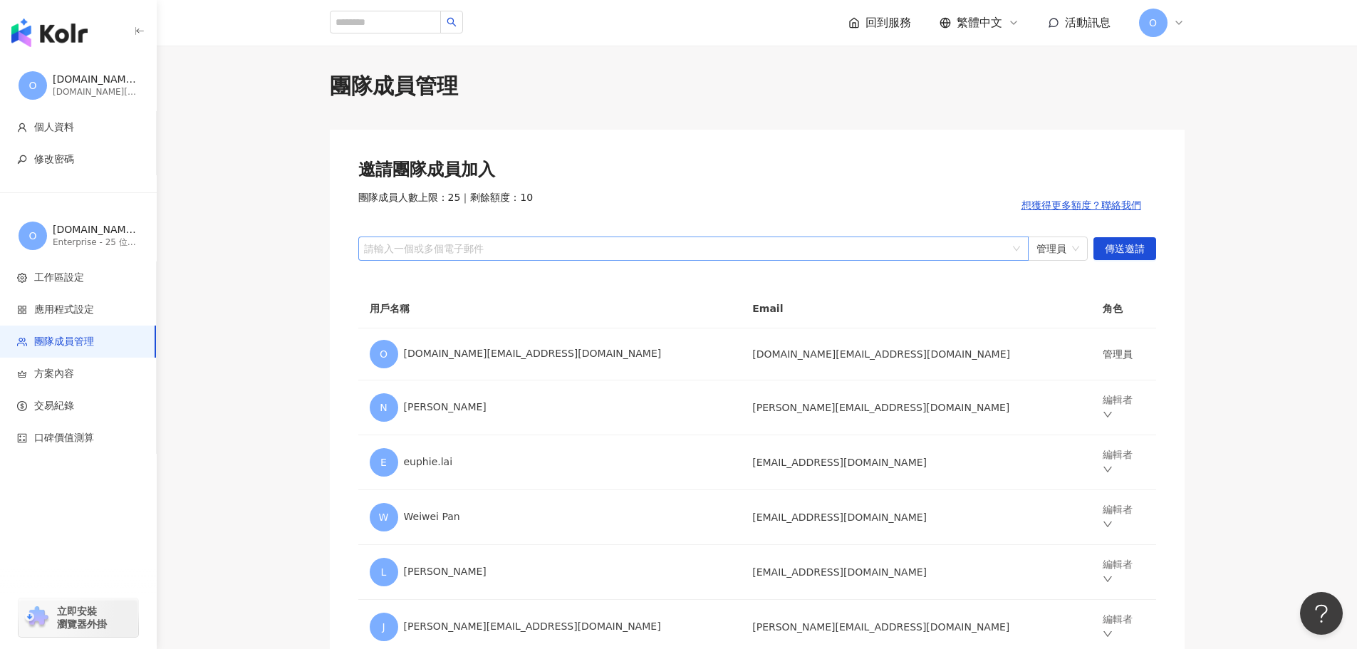
click at [408, 254] on div at bounding box center [686, 248] width 650 height 11
click at [410, 250] on div at bounding box center [686, 248] width 650 height 11
paste input "**********"
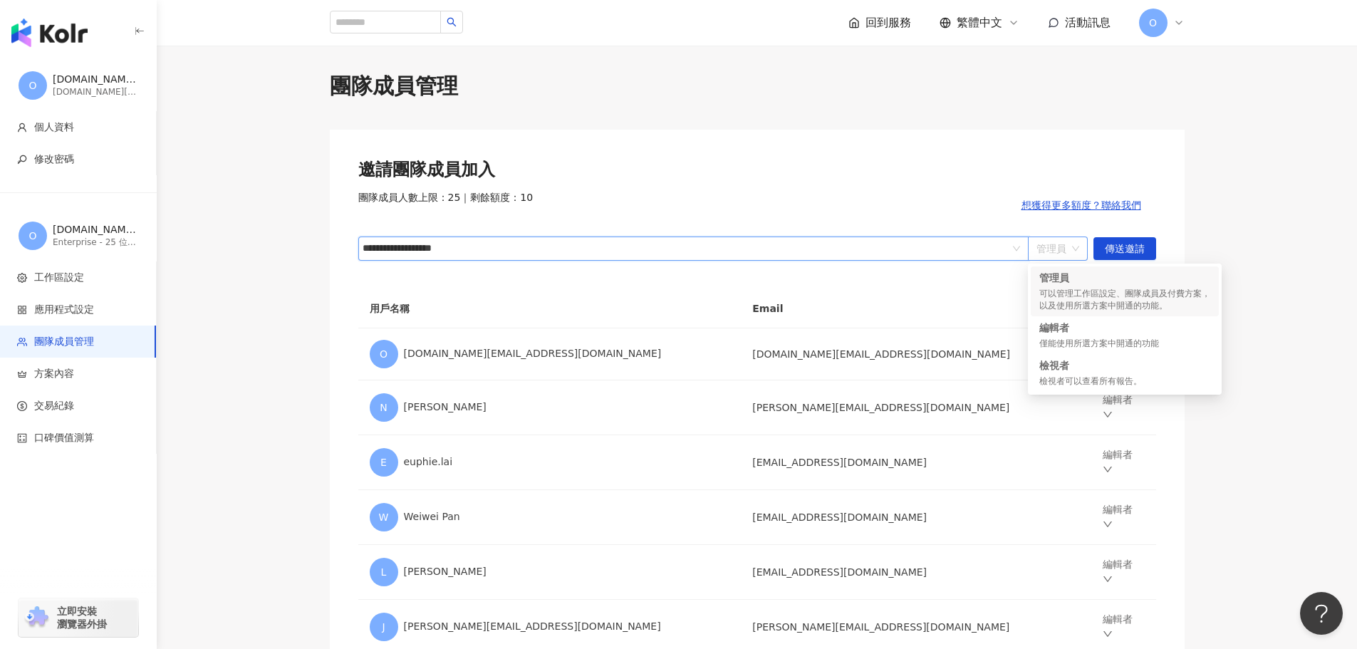
click at [1079, 244] on div "管理員" at bounding box center [1058, 248] width 60 height 24
type input "**********"
click at [1067, 372] on div "檢視者 檢視者可以查看所有報告。" at bounding box center [1124, 372] width 171 height 29
click at [1076, 240] on span "檢視者" at bounding box center [1057, 248] width 43 height 23
click at [1052, 330] on div "編輯者" at bounding box center [1124, 327] width 171 height 14
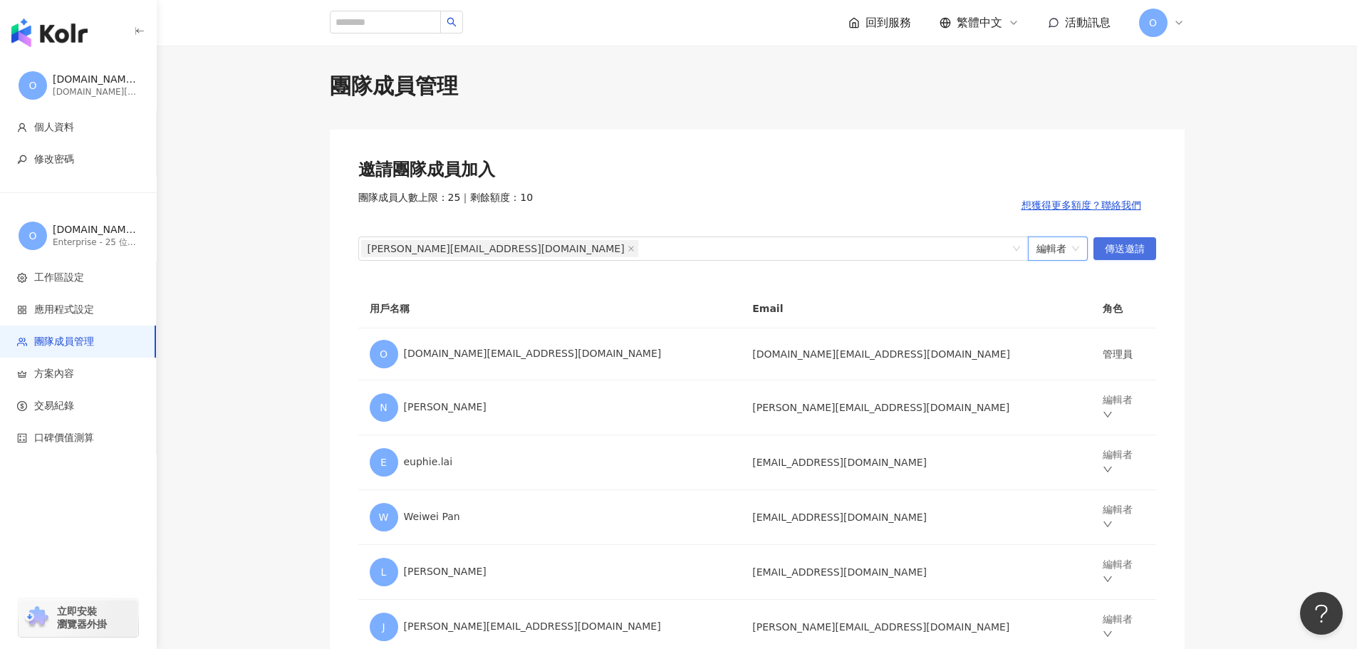
click at [1125, 245] on span "傳送邀請" at bounding box center [1125, 249] width 40 height 23
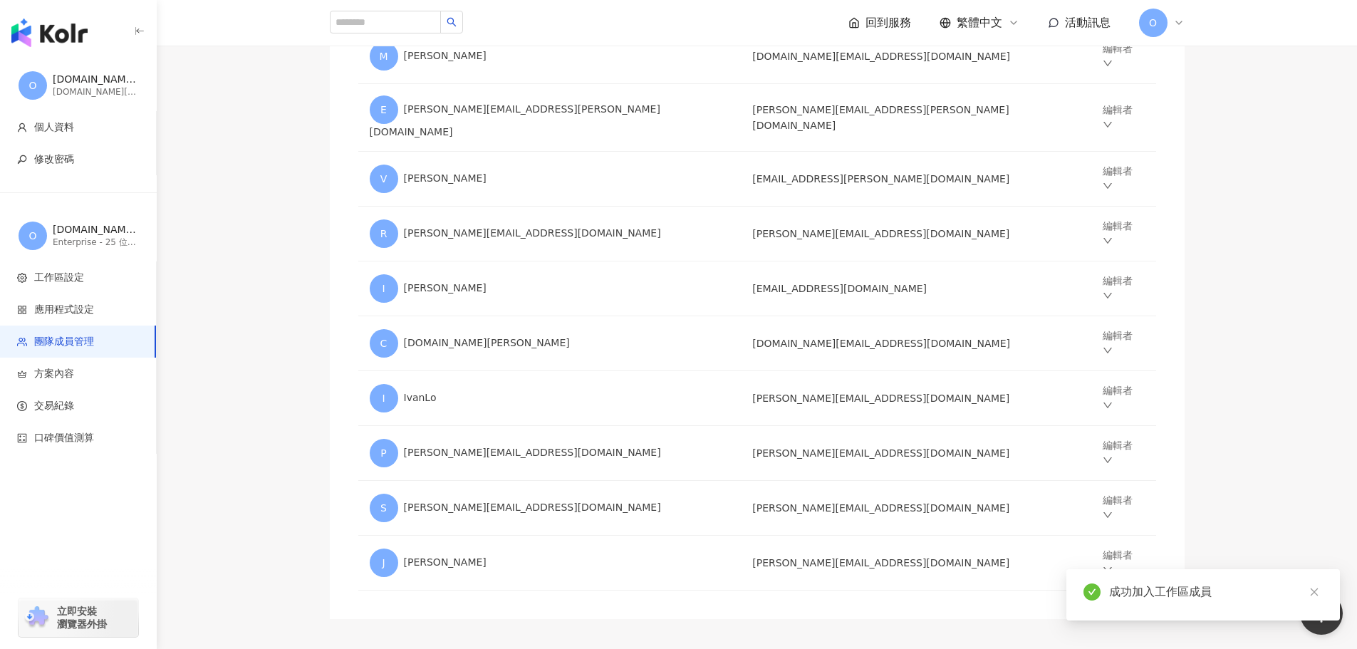
scroll to position [701, 0]
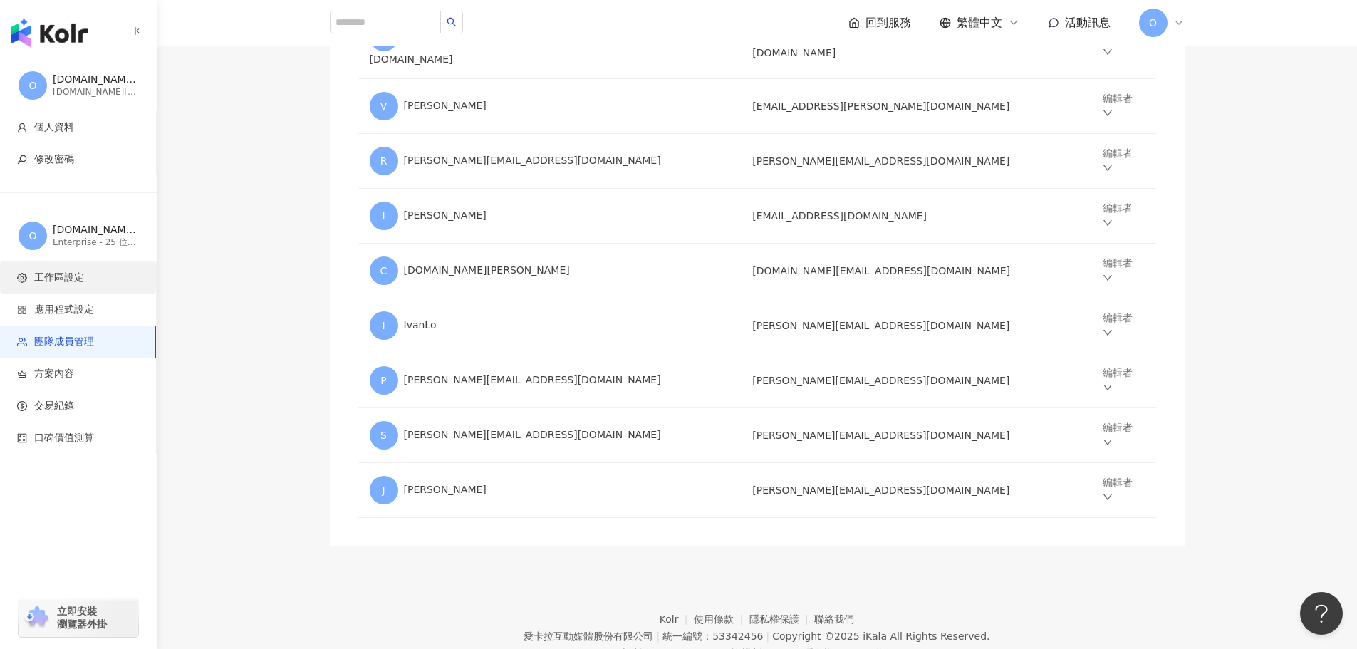
click at [56, 276] on span "工作區設定" at bounding box center [59, 278] width 50 height 14
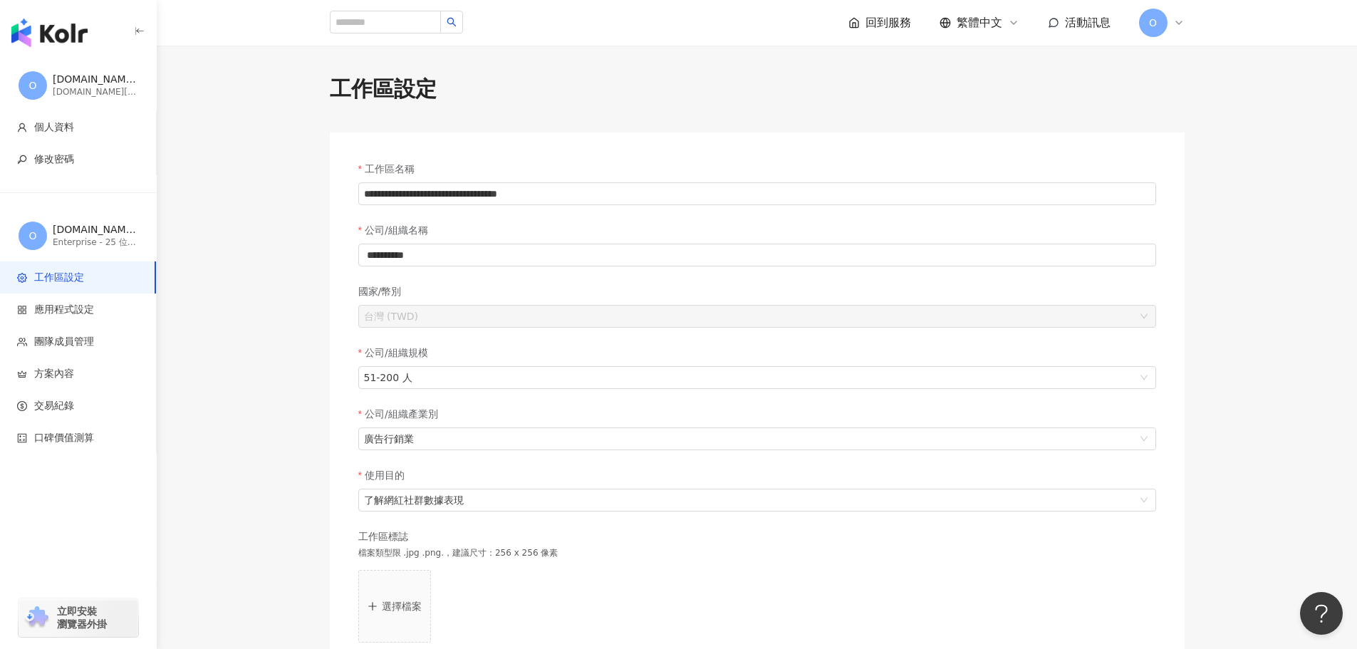
drag, startPoint x: 19, startPoint y: 554, endPoint x: 35, endPoint y: 534, distance: 25.8
click at [18, 554] on div "O [DOMAIN_NAME][EMAIL_ADDRESS][DOMAIN_NAME] [DOMAIN_NAME][EMAIL_ADDRESS][DOMAIN…" at bounding box center [78, 354] width 157 height 589
click at [43, 231] on span "O" at bounding box center [33, 235] width 28 height 28
click at [69, 226] on div "[DOMAIN_NAME][EMAIL_ADDRESS][DOMAIN_NAME] 的工作區" at bounding box center [95, 230] width 85 height 14
click at [66, 230] on div "[DOMAIN_NAME][EMAIL_ADDRESS][DOMAIN_NAME] 的工作區" at bounding box center [95, 230] width 85 height 14
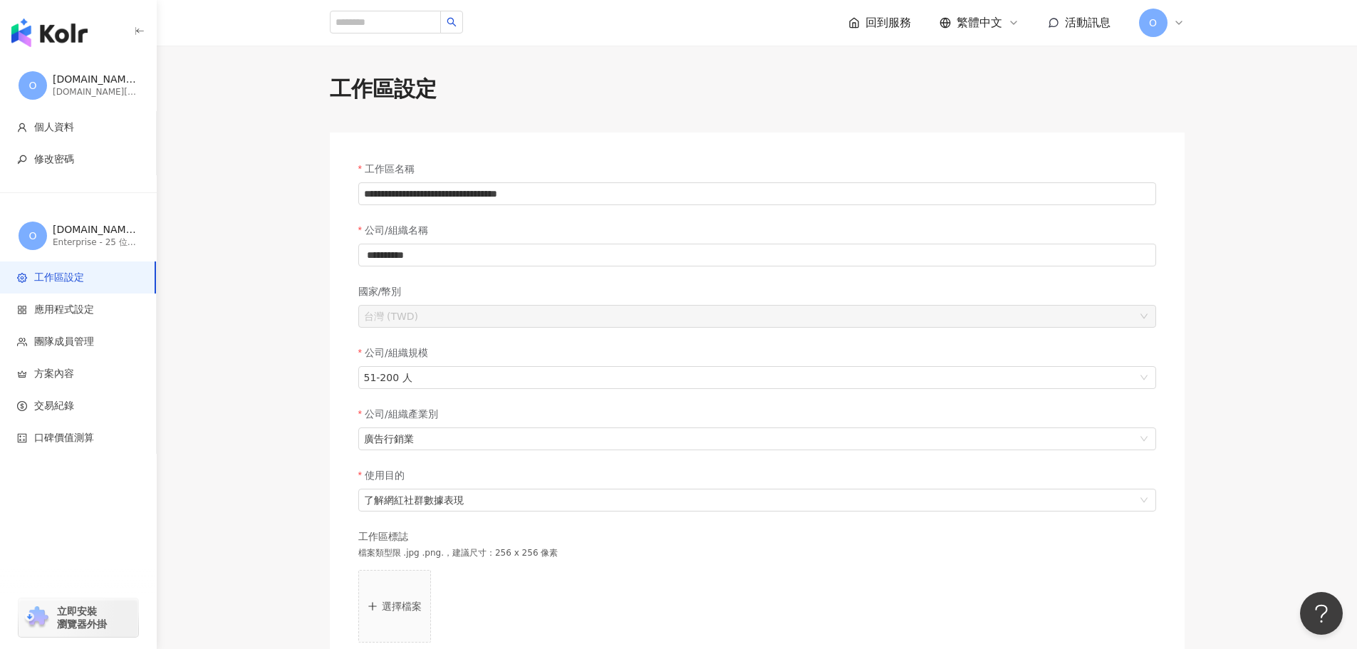
drag, startPoint x: 38, startPoint y: 84, endPoint x: 59, endPoint y: 73, distance: 24.2
click at [59, 73] on div "[DOMAIN_NAME][EMAIL_ADDRESS][DOMAIN_NAME]" at bounding box center [95, 80] width 85 height 14
click at [1178, 26] on icon at bounding box center [1178, 22] width 11 height 11
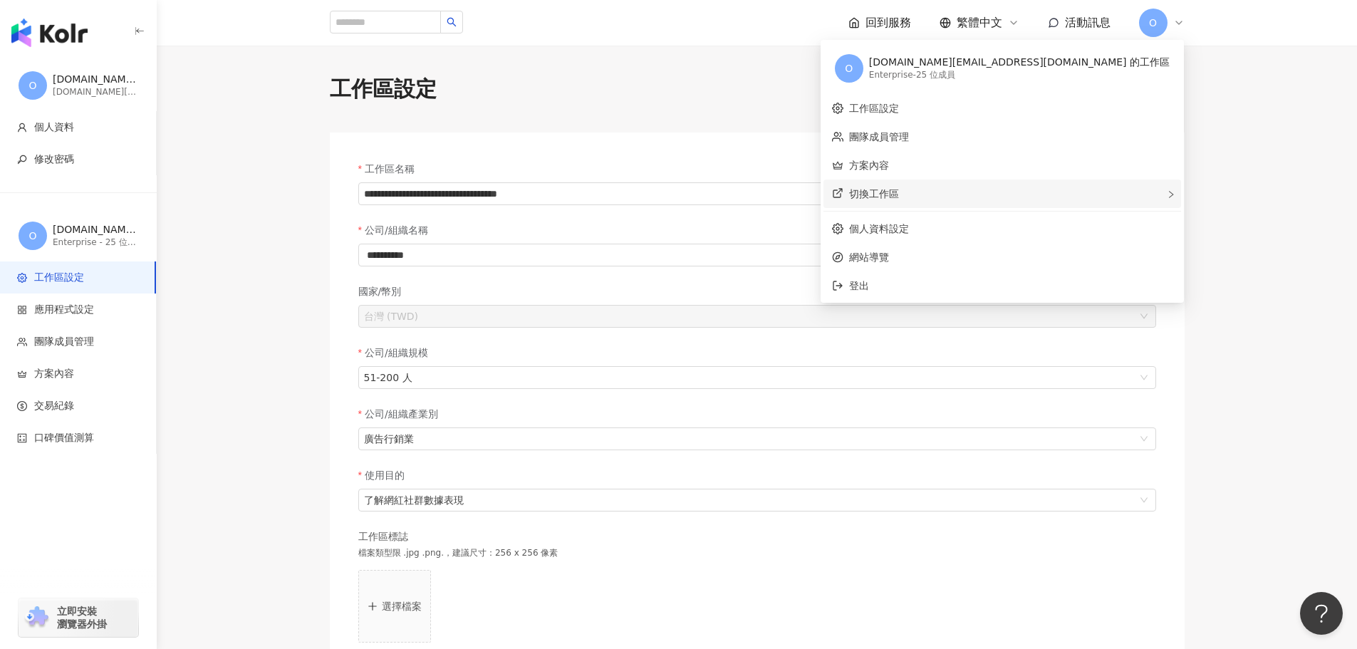
click at [899, 194] on span "切換工作區" at bounding box center [874, 193] width 50 height 11
click at [1156, 19] on span "O" at bounding box center [1153, 23] width 8 height 16
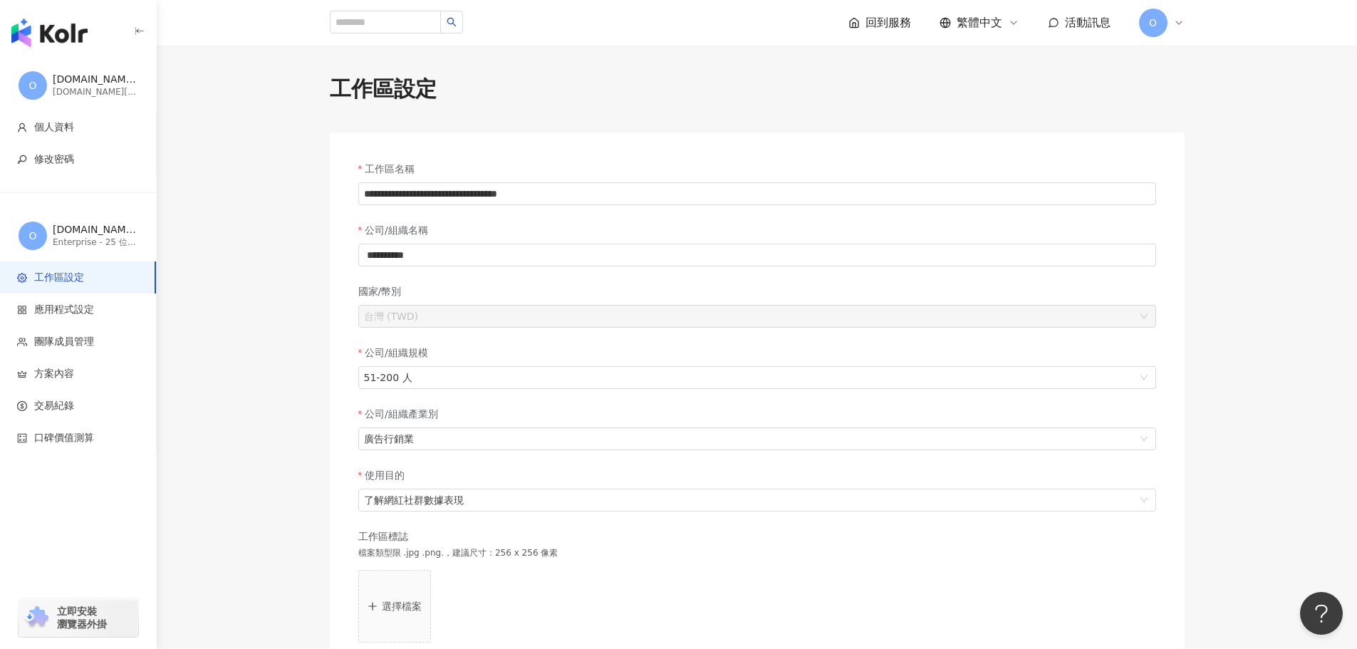
click at [59, 33] on img "button" at bounding box center [49, 33] width 76 height 28
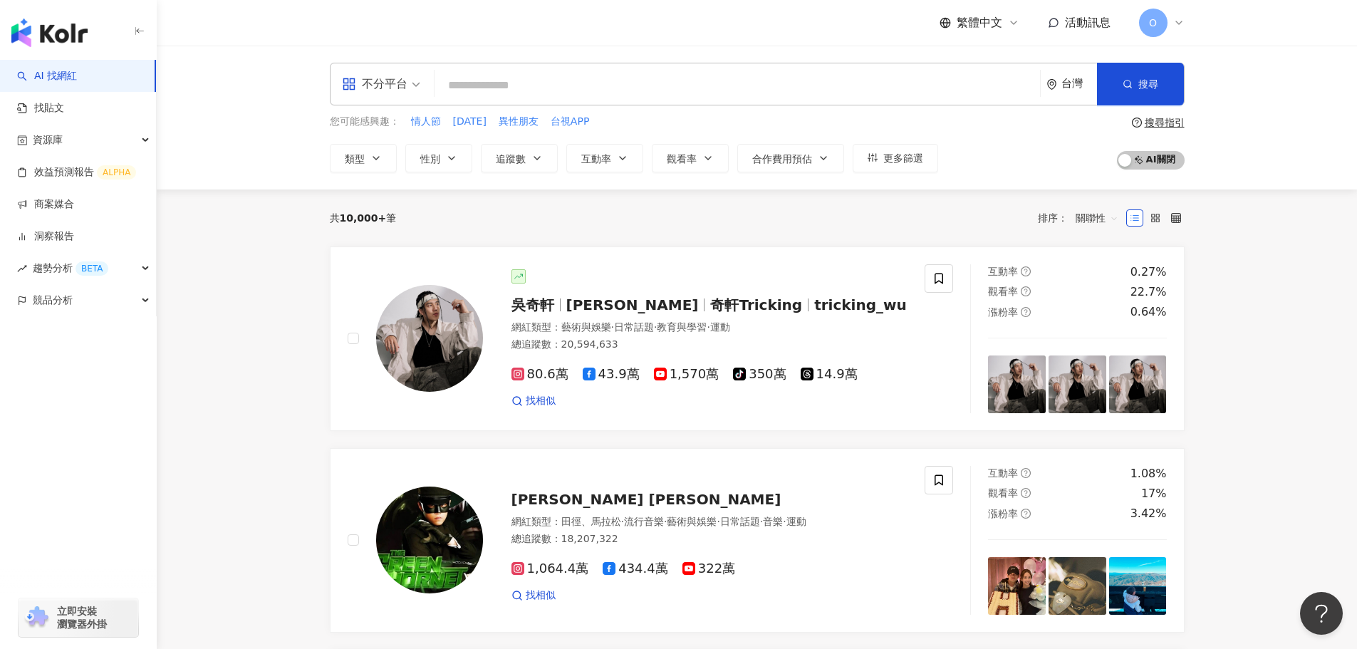
click at [46, 504] on div "AI 找網紅 找貼文 資源庫 效益預測報告 ALPHA 商案媒合 洞察報告 趨勢分析 BETA 競品分析 立即安裝 瀏覽器外掛" at bounding box center [78, 354] width 157 height 589
